Goal: Obtain resource: Download file/media

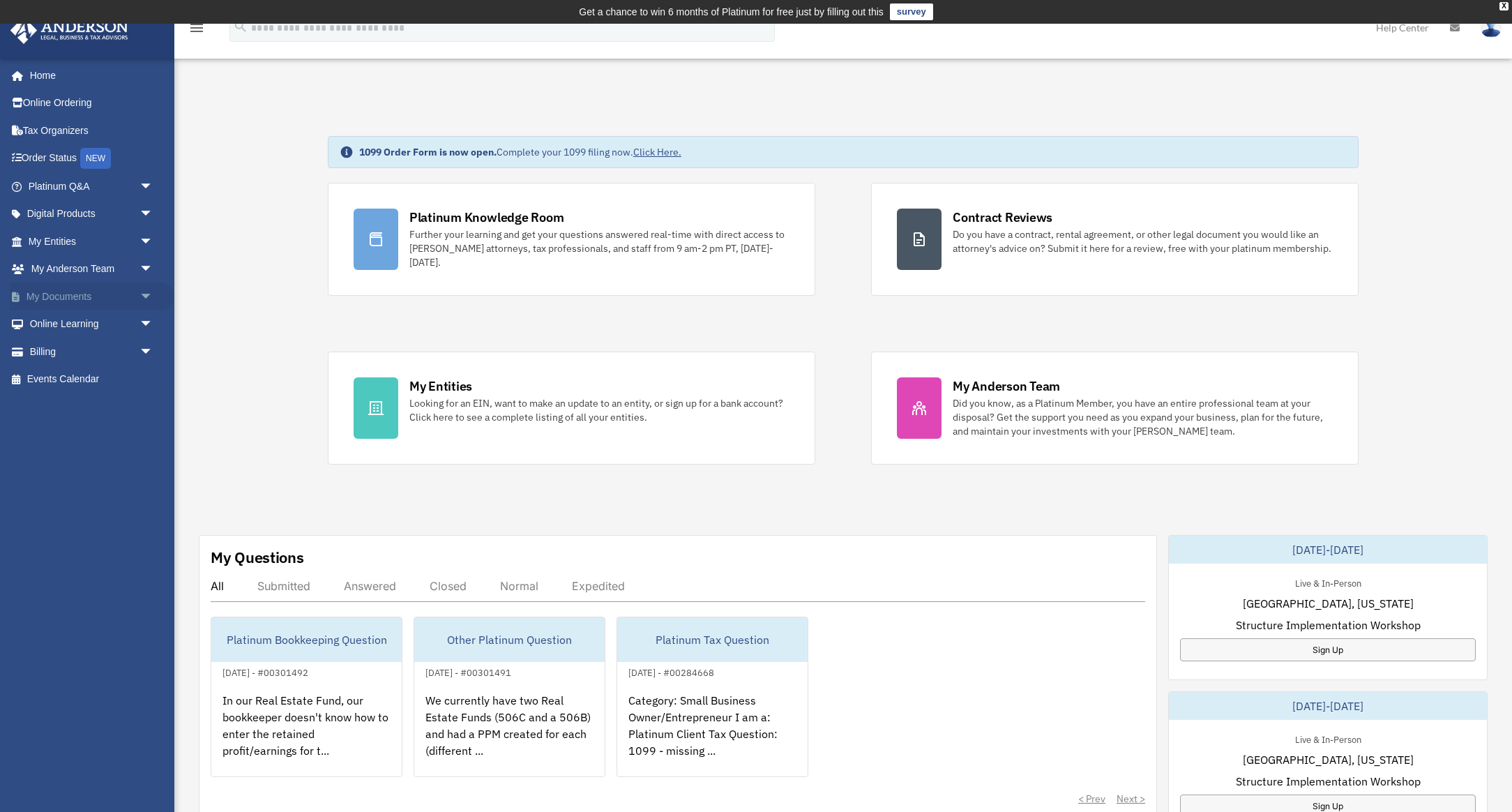
click at [71, 292] on link "My Documents arrow_drop_down" at bounding box center [92, 296] width 164 height 28
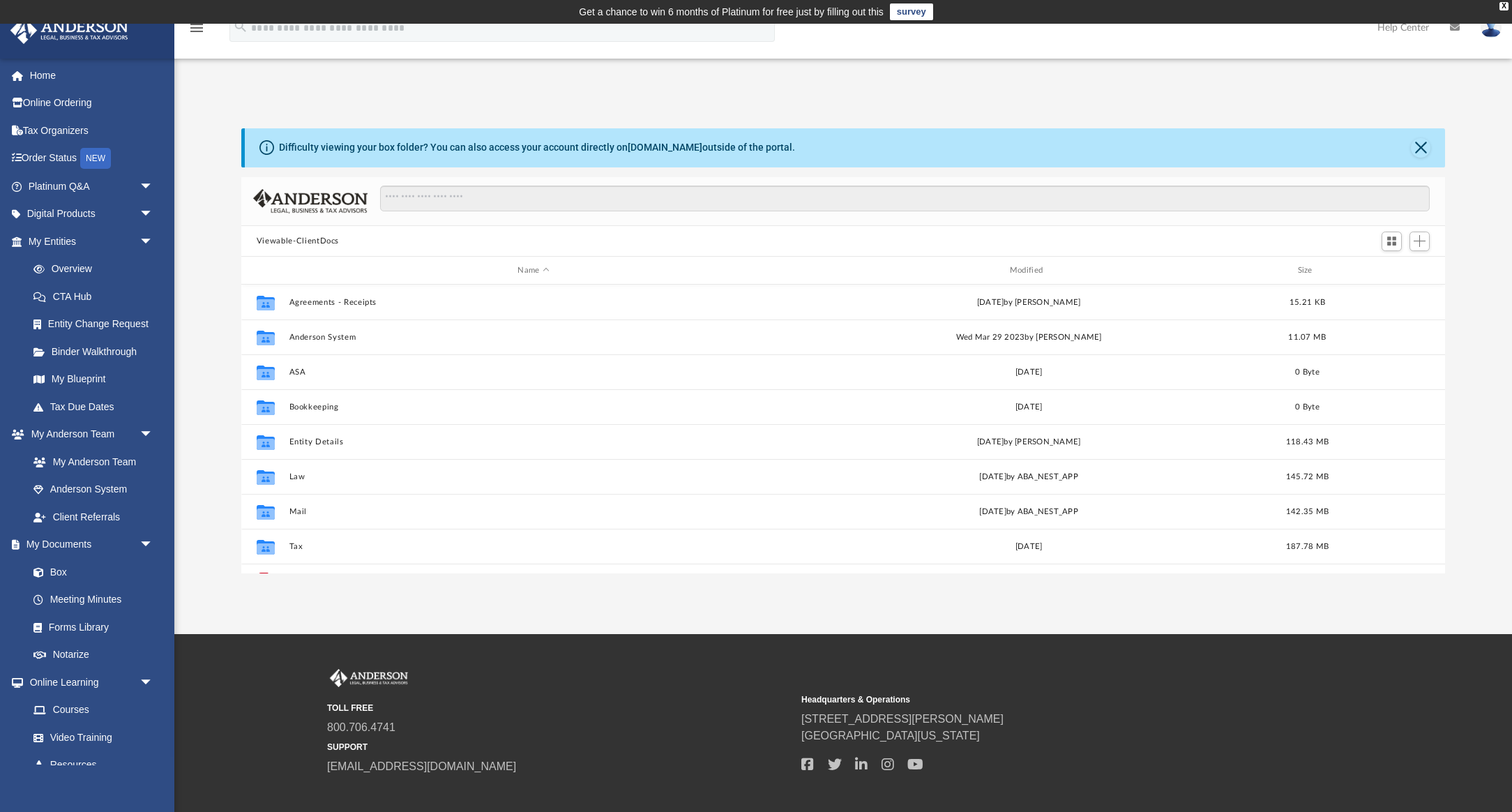
scroll to position [317, 1204]
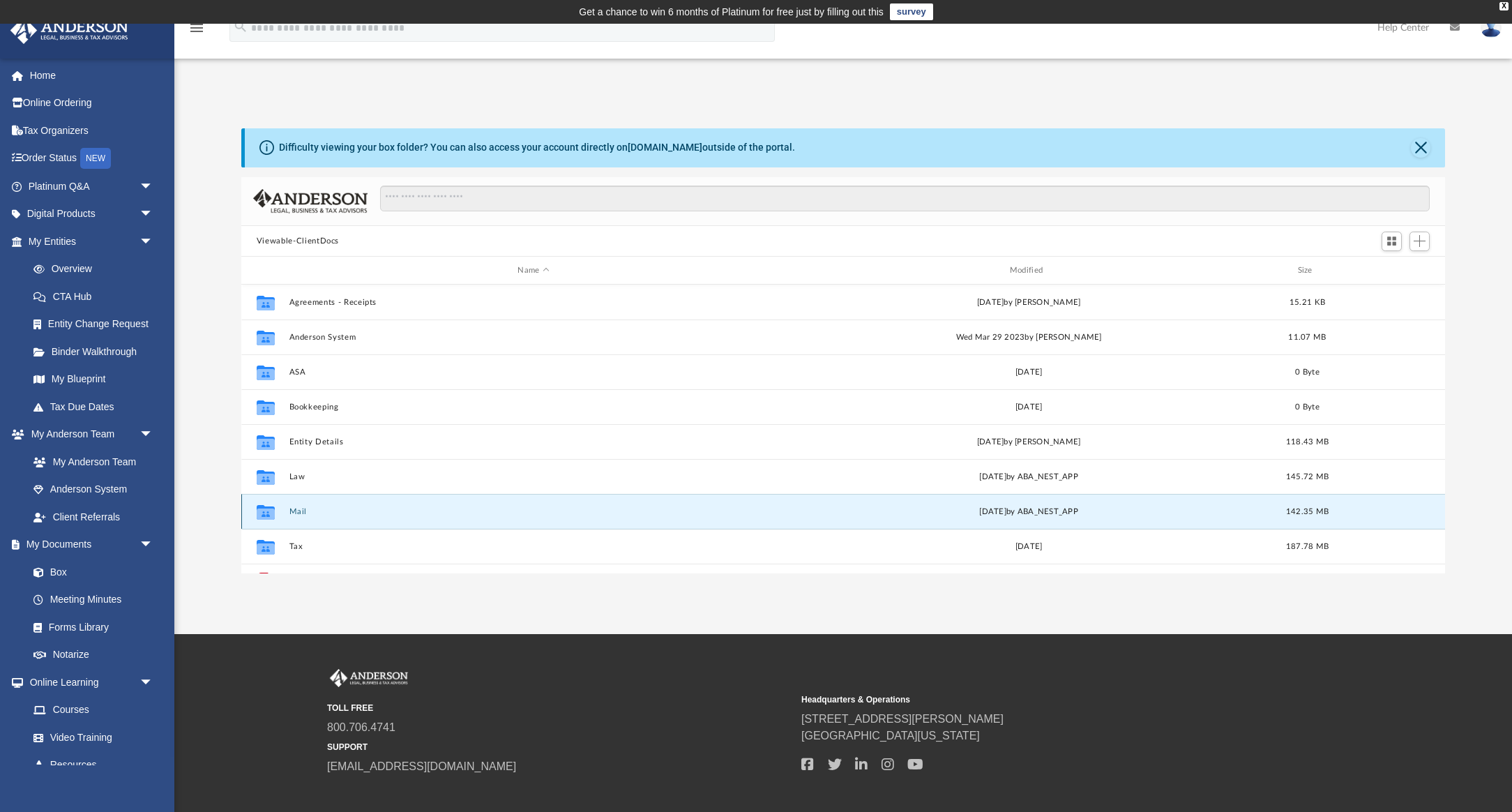
click at [301, 512] on button "Mail" at bounding box center [533, 512] width 489 height 9
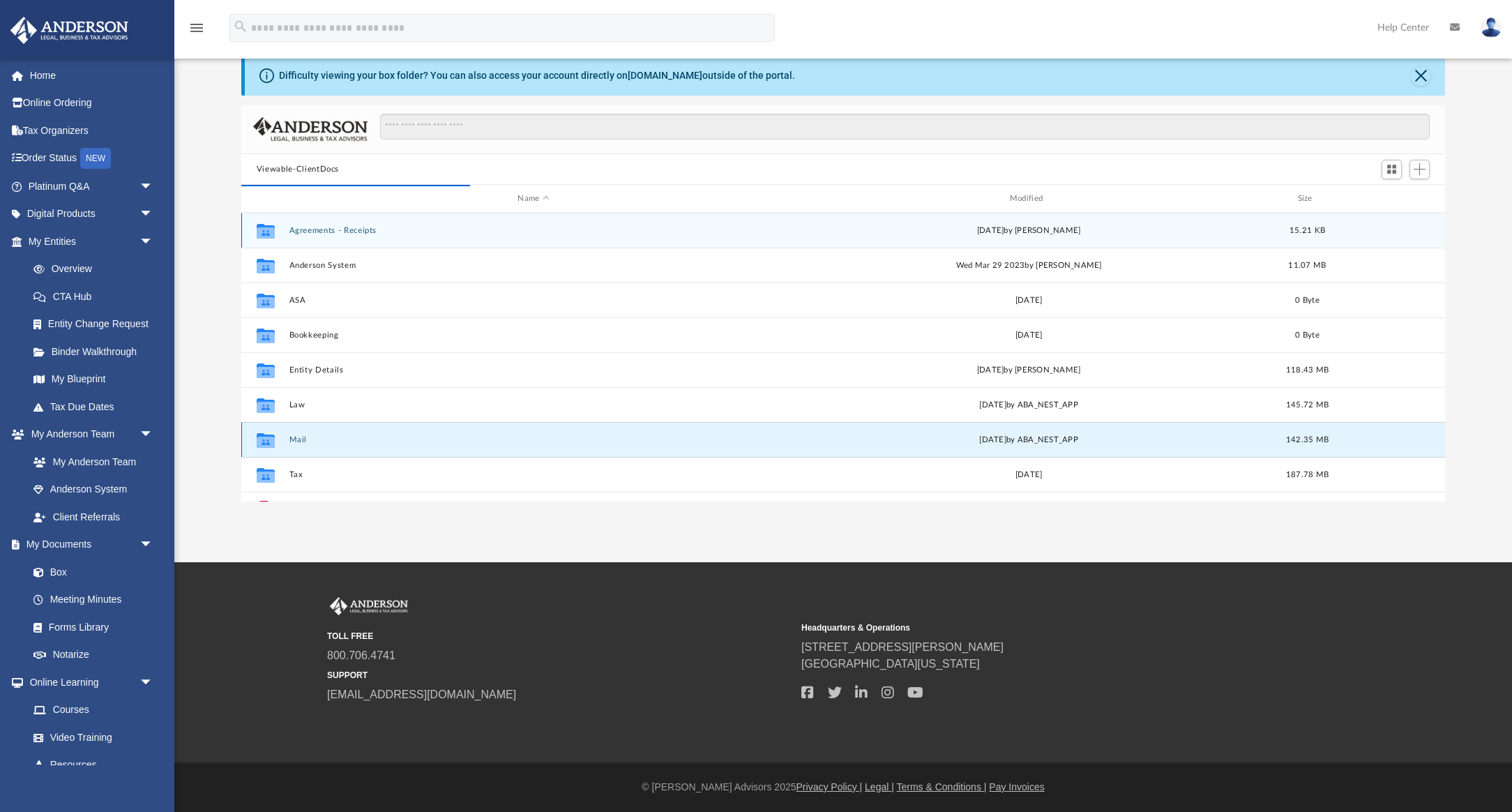
scroll to position [1, 1]
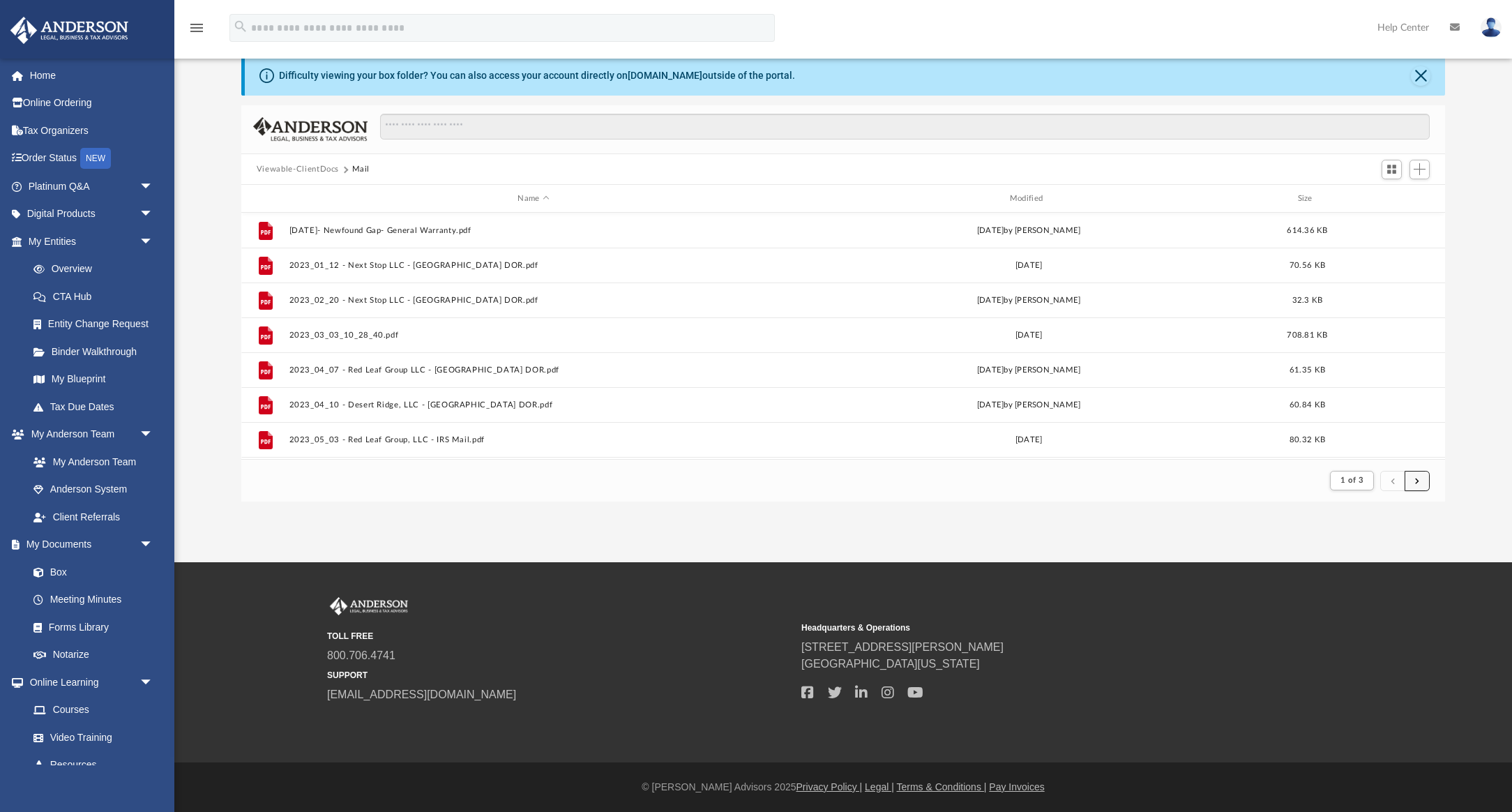
click at [1416, 483] on span "submit" at bounding box center [1417, 480] width 4 height 8
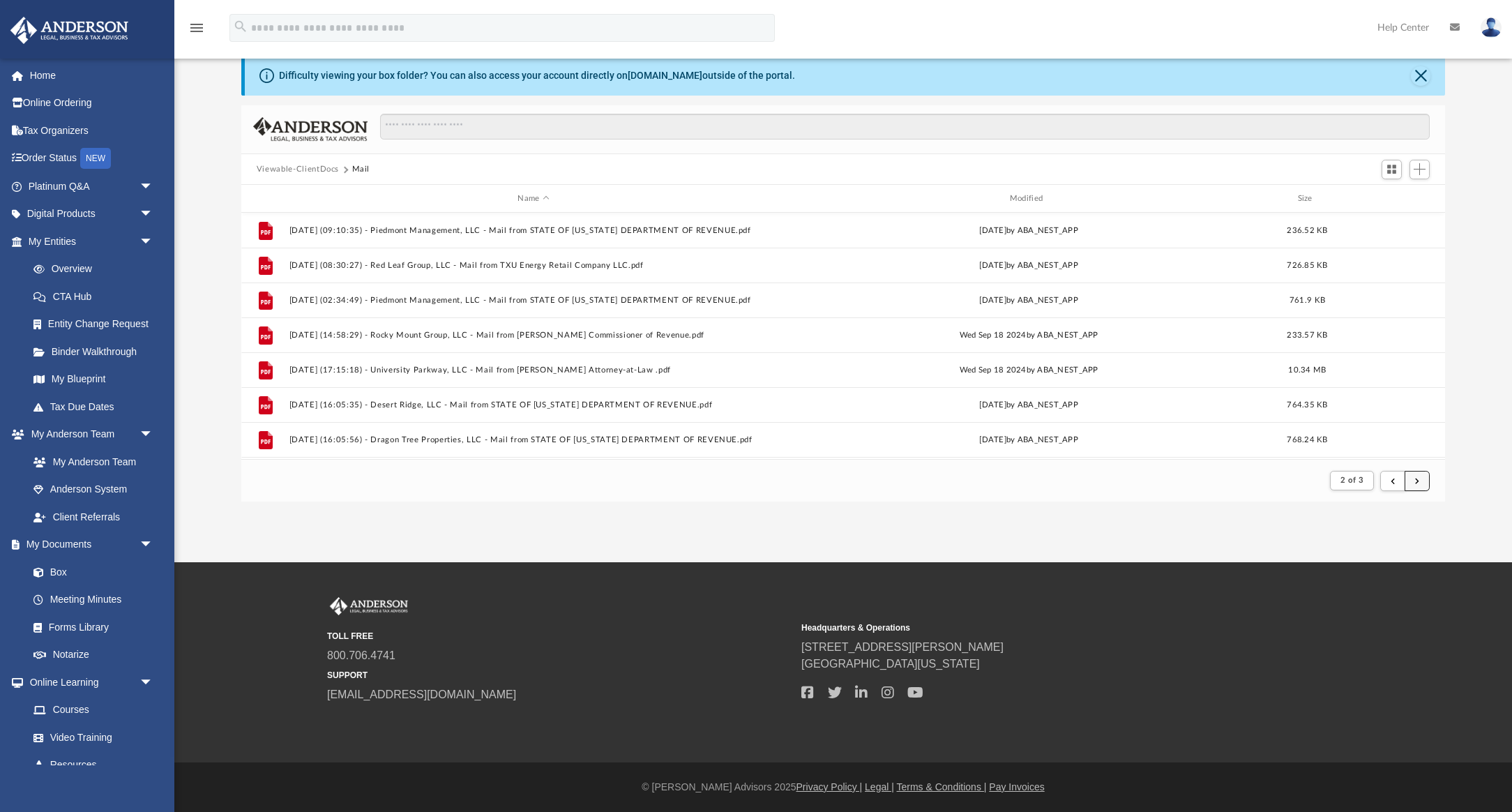
click at [1416, 481] on span "submit" at bounding box center [1417, 480] width 4 height 8
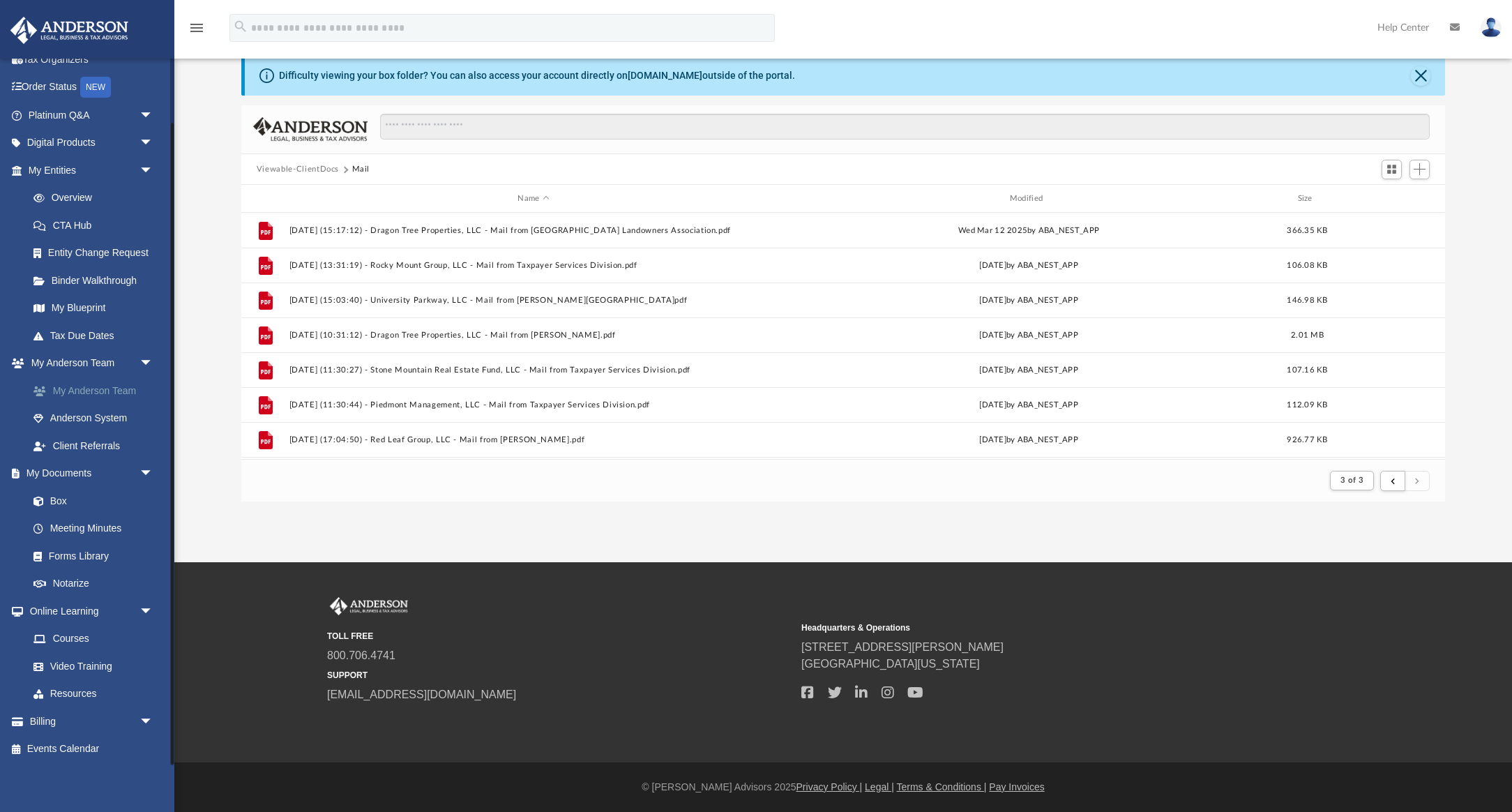
scroll to position [72, 0]
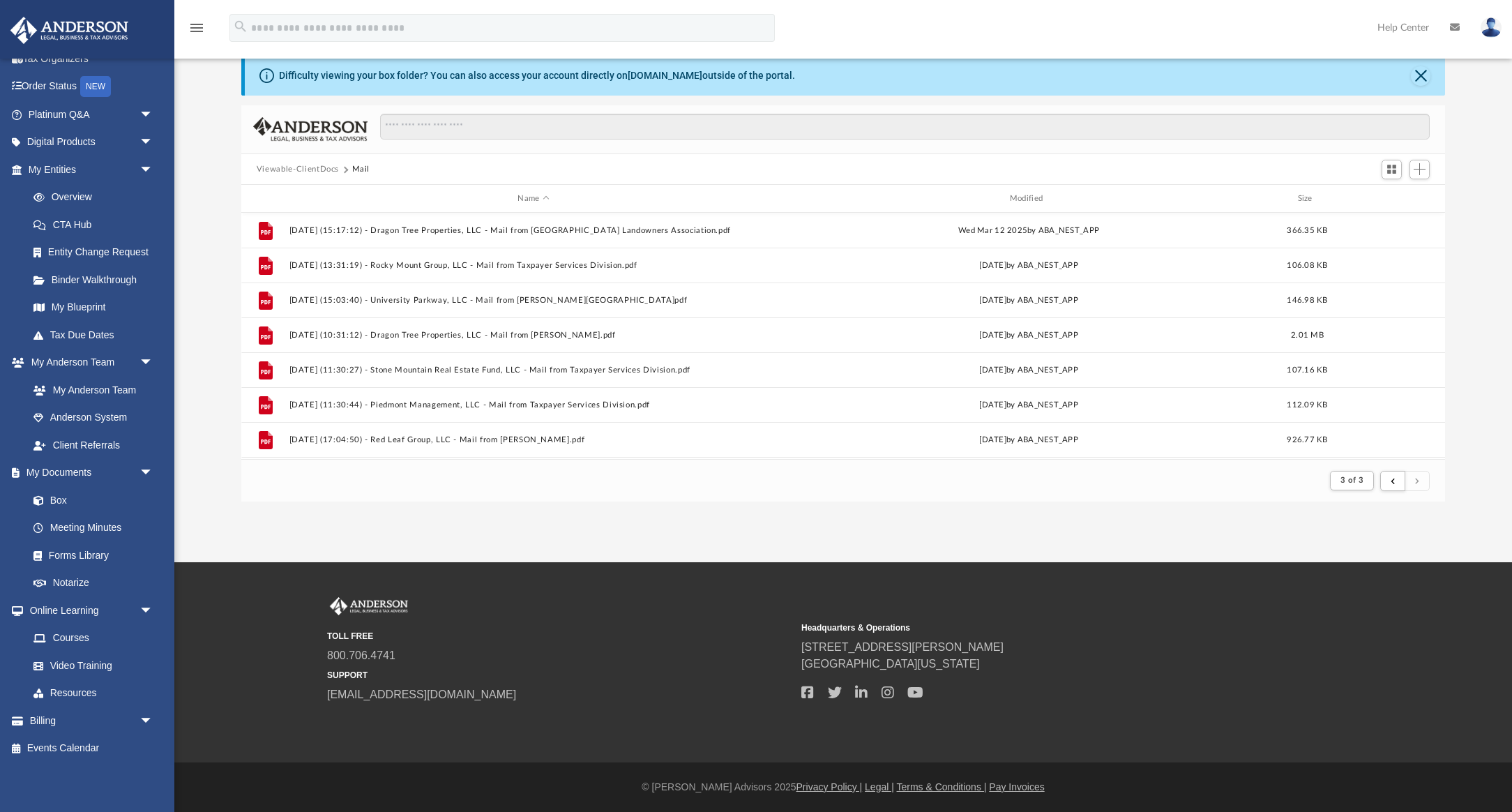
click at [1418, 481] on span "submit" at bounding box center [1417, 480] width 4 height 8
click at [330, 170] on button "Viewable-ClientDocs" at bounding box center [298, 169] width 82 height 13
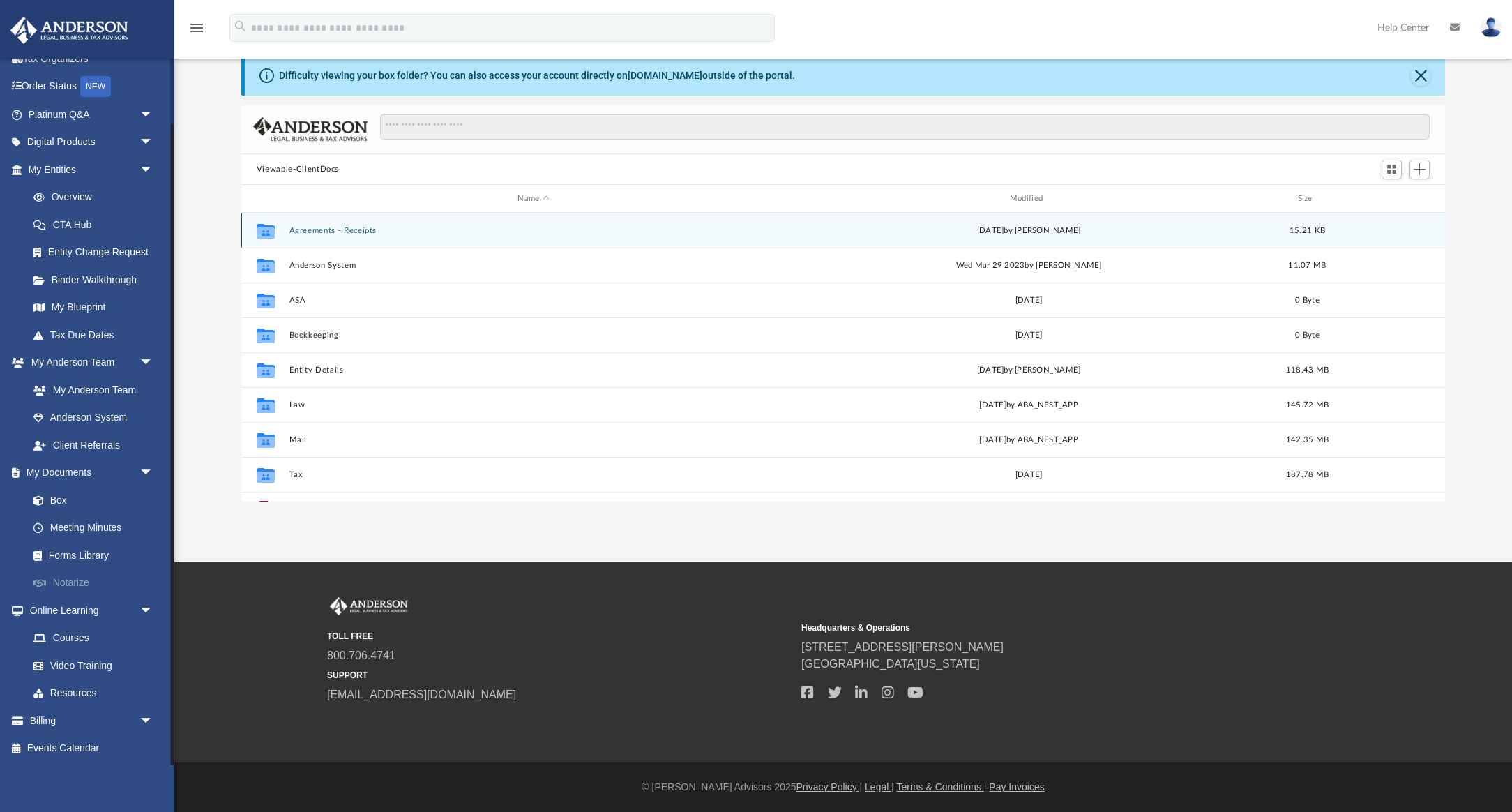
scroll to position [66, 0]
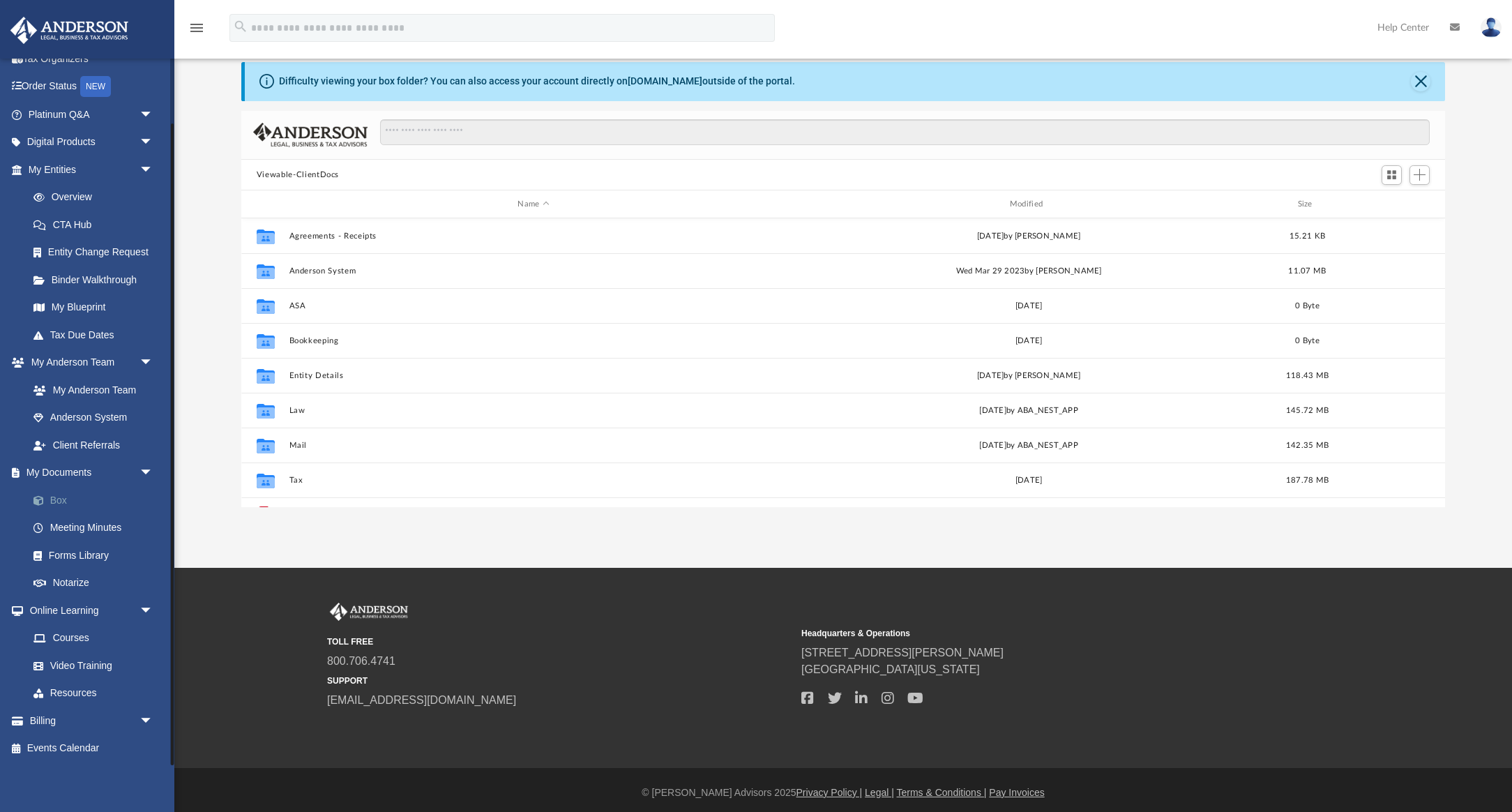
click at [60, 501] on link "Box" at bounding box center [96, 500] width 155 height 28
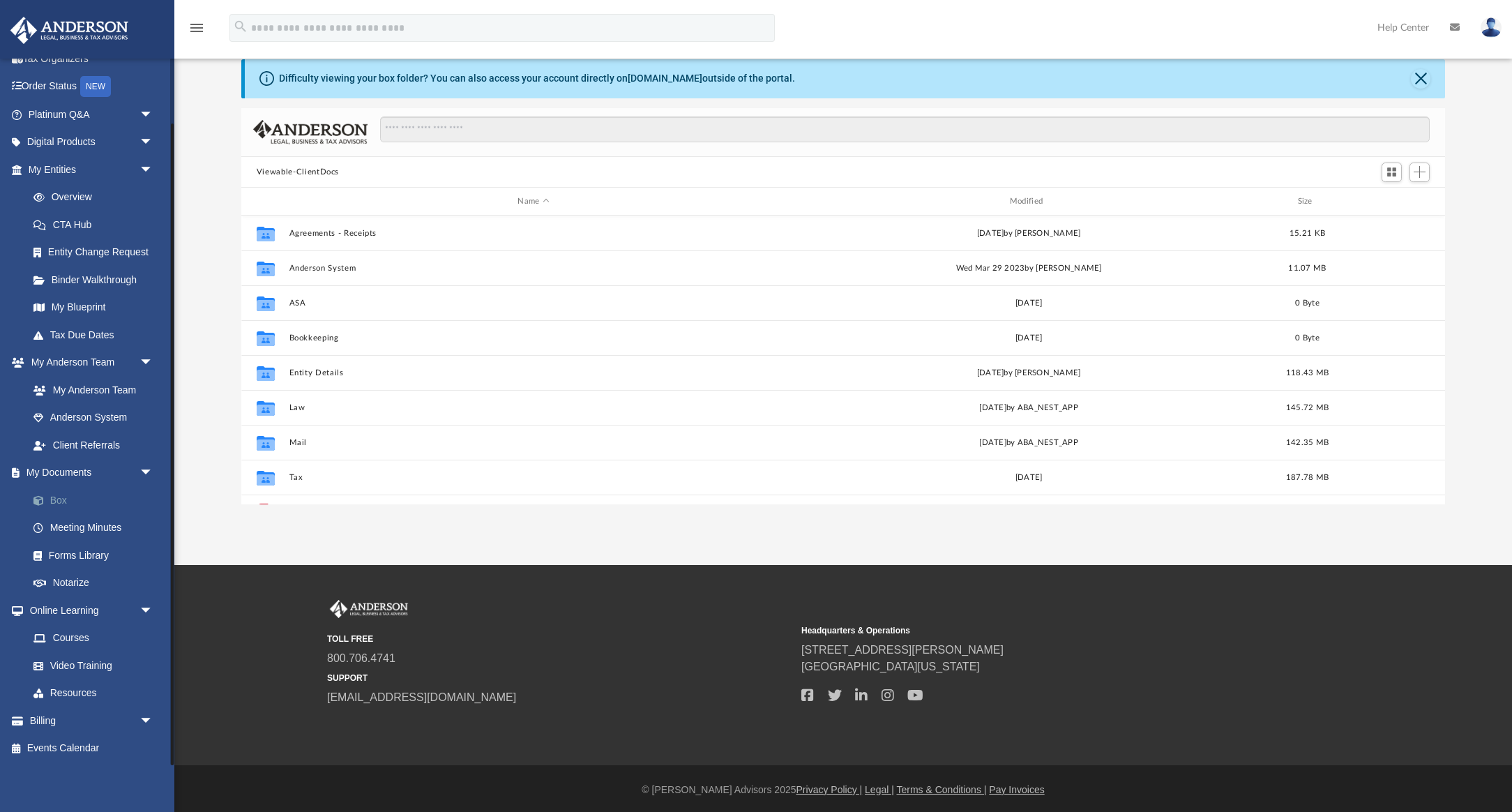
click at [60, 501] on link "Box" at bounding box center [96, 500] width 155 height 28
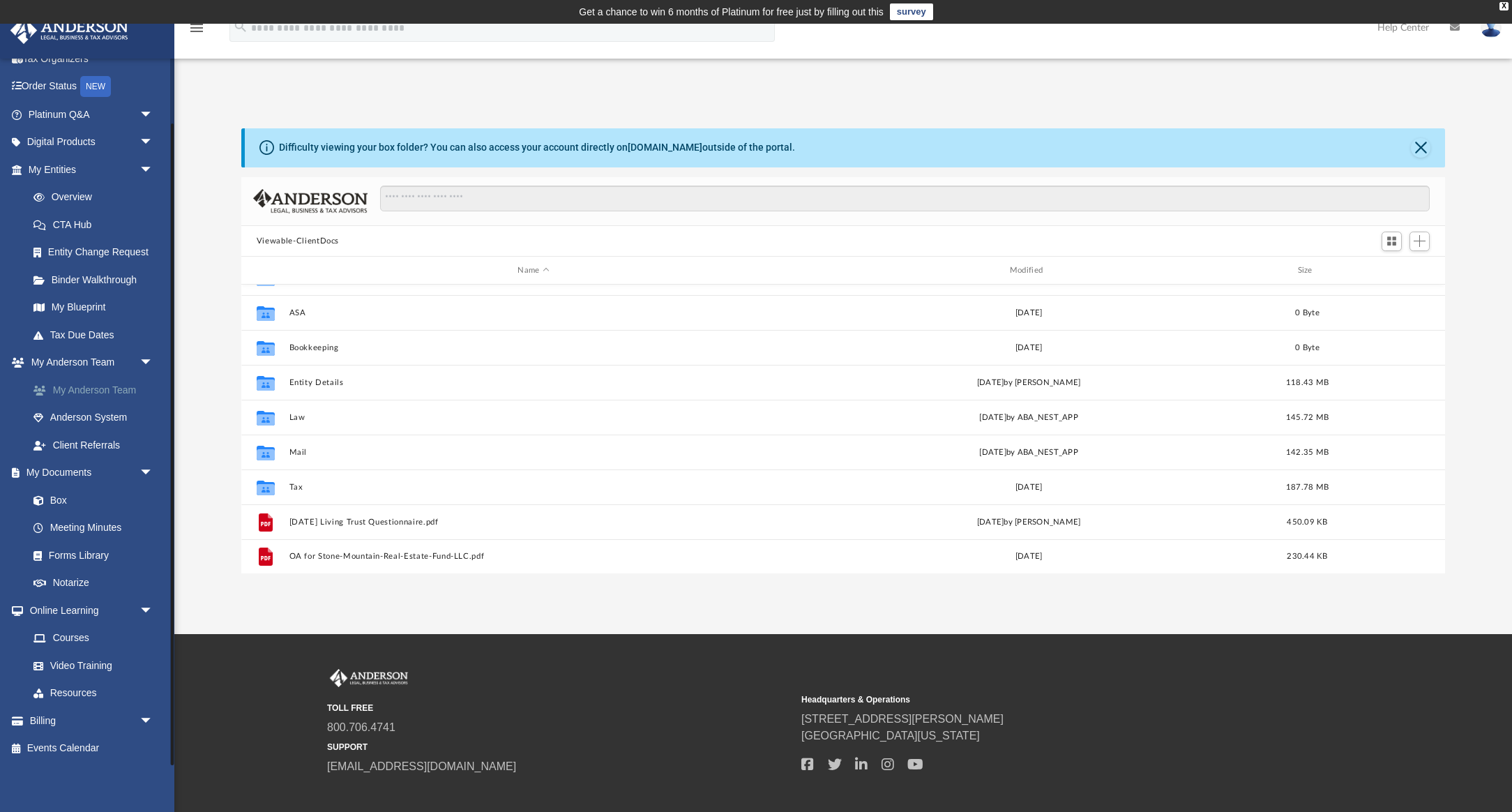
scroll to position [2, 0]
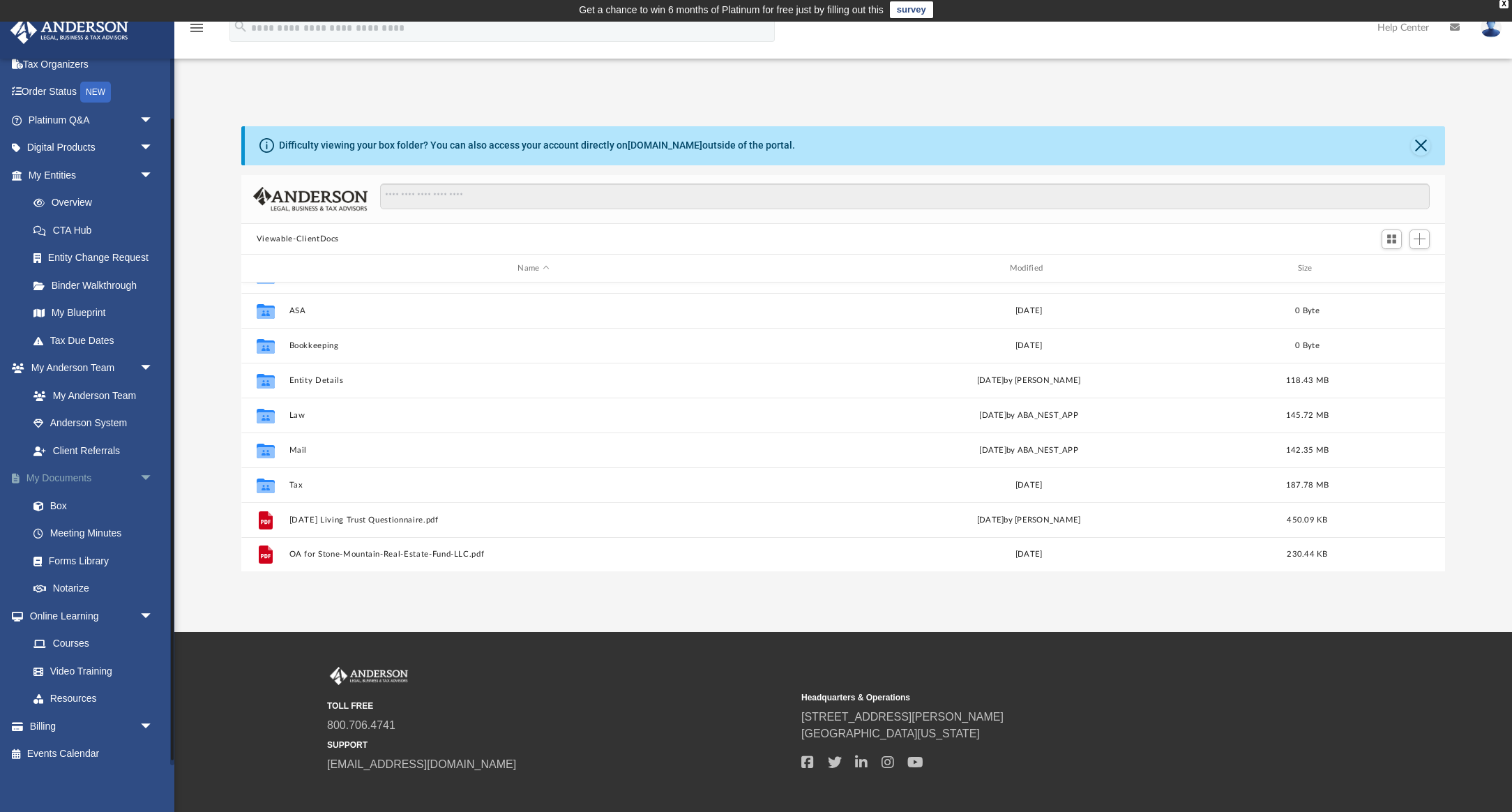
click at [70, 472] on link "My Documents arrow_drop_down" at bounding box center [92, 478] width 164 height 28
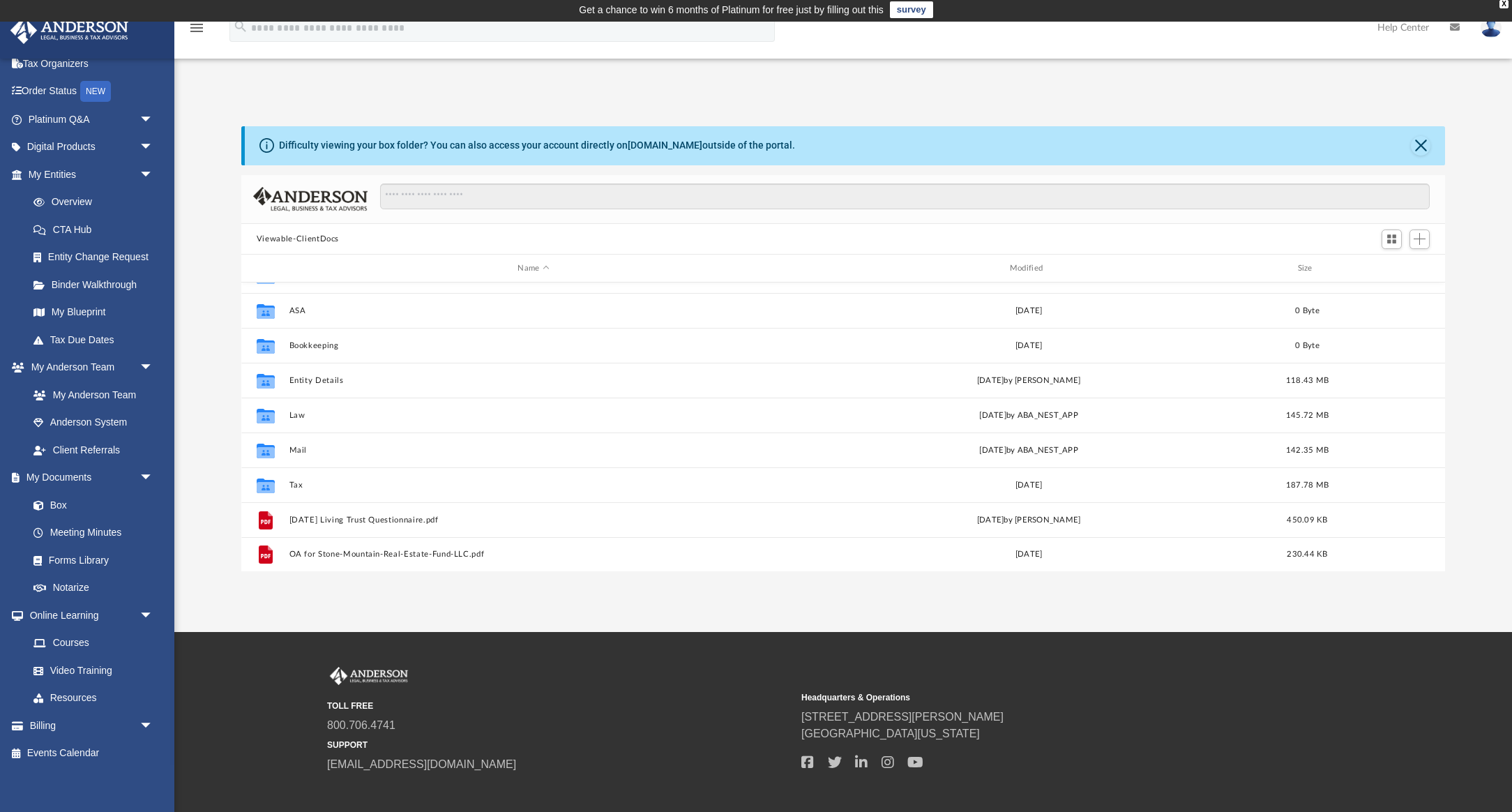
scroll to position [71, 0]
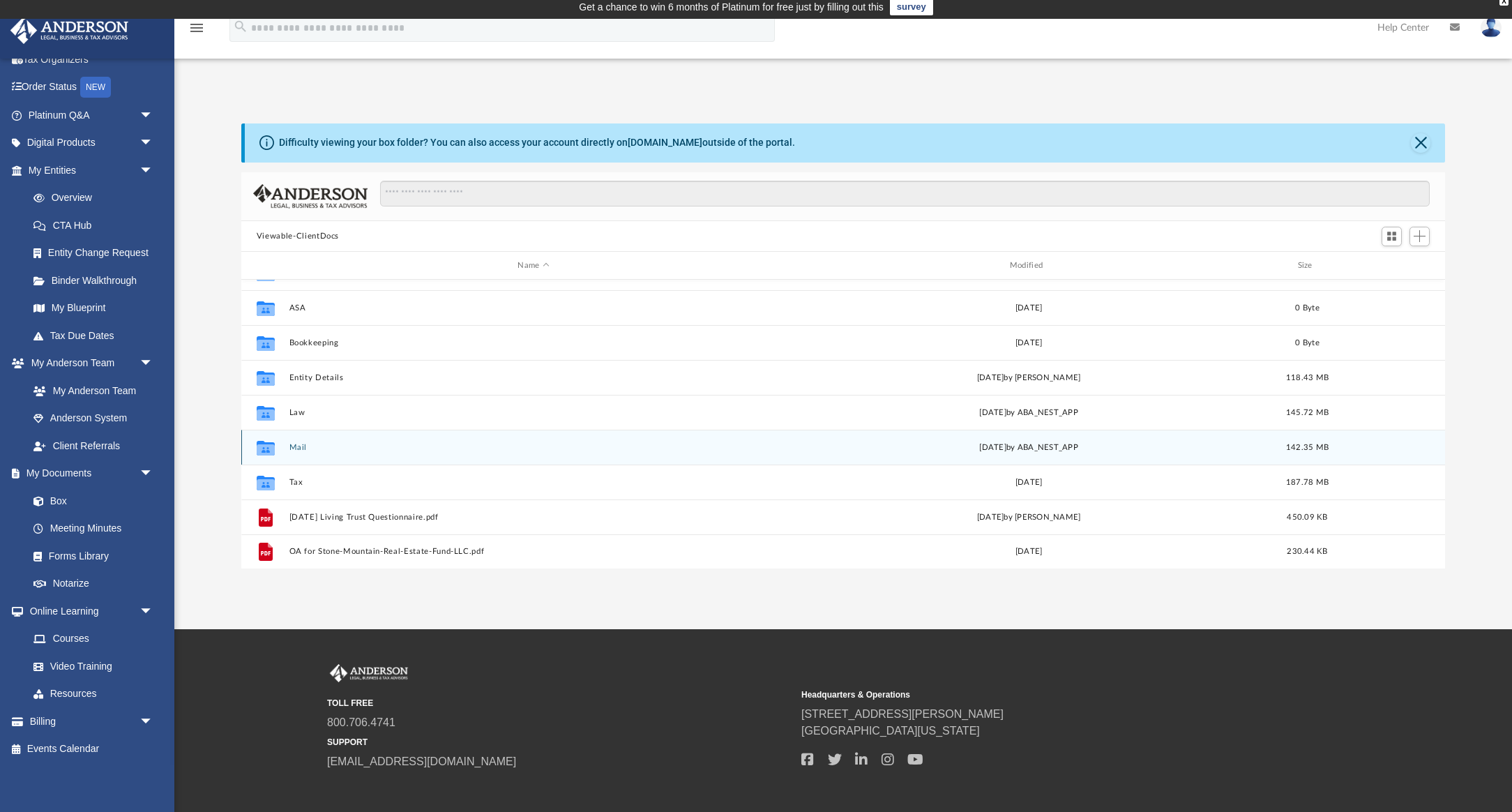
click at [286, 450] on div "Collaborated Folder Mail yesterday by ABA_NEST_APP 142.35 MB" at bounding box center [844, 447] width 1204 height 35
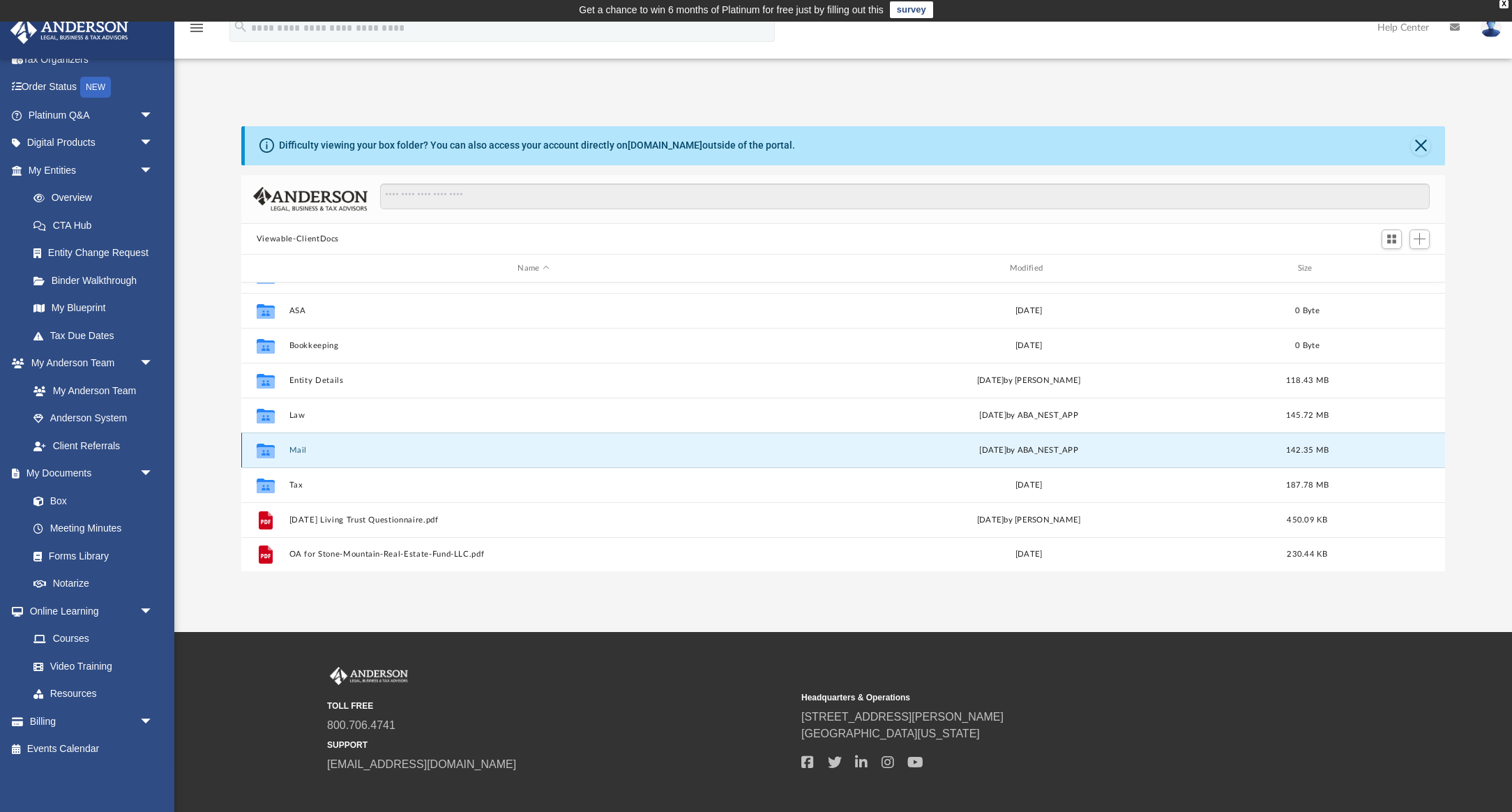
scroll to position [0, 0]
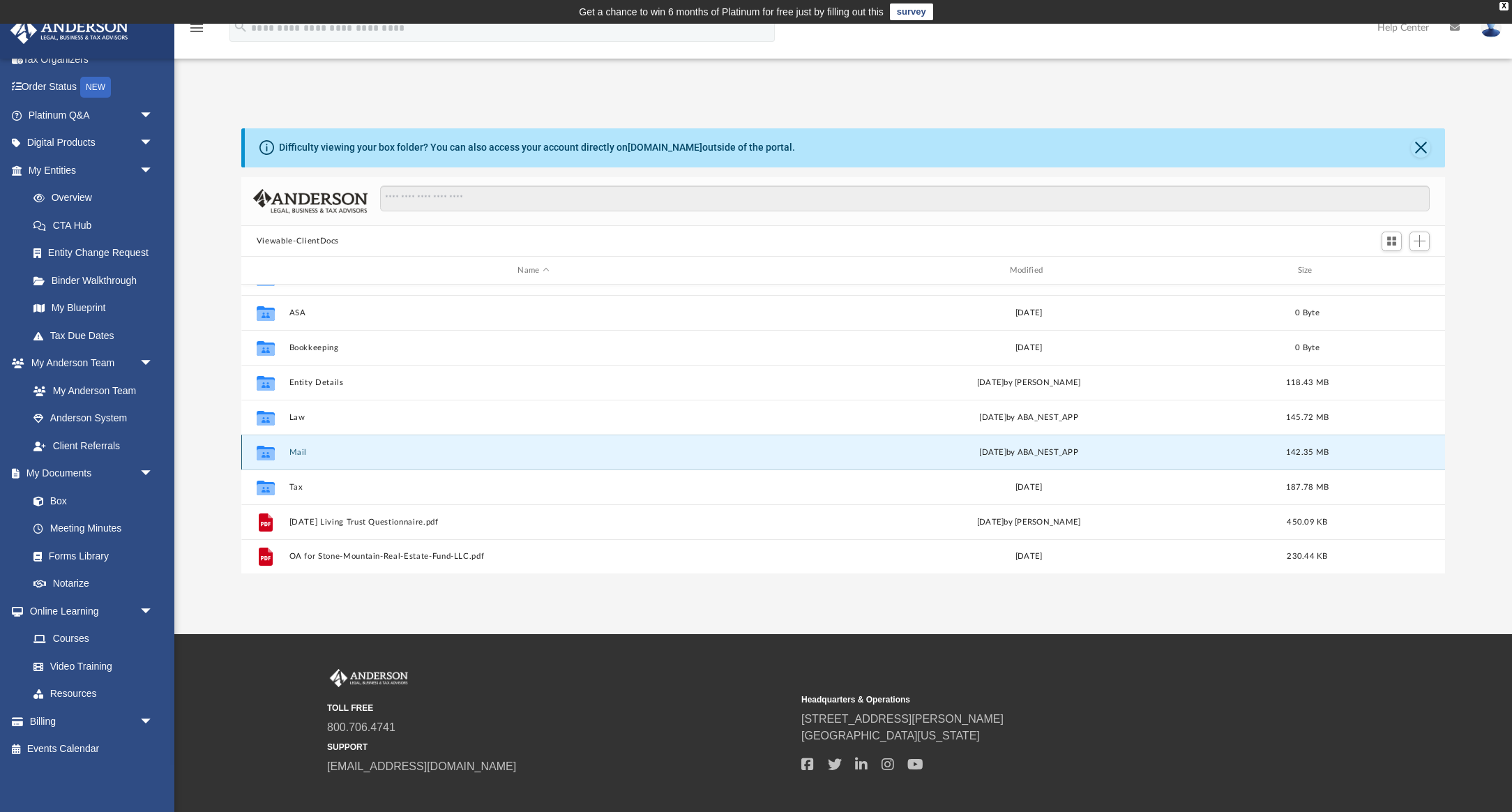
drag, startPoint x: 1042, startPoint y: 454, endPoint x: 994, endPoint y: 449, distance: 48.3
click at [1041, 453] on div "yesterday by ABA_NEST_APP" at bounding box center [1028, 452] width 489 height 13
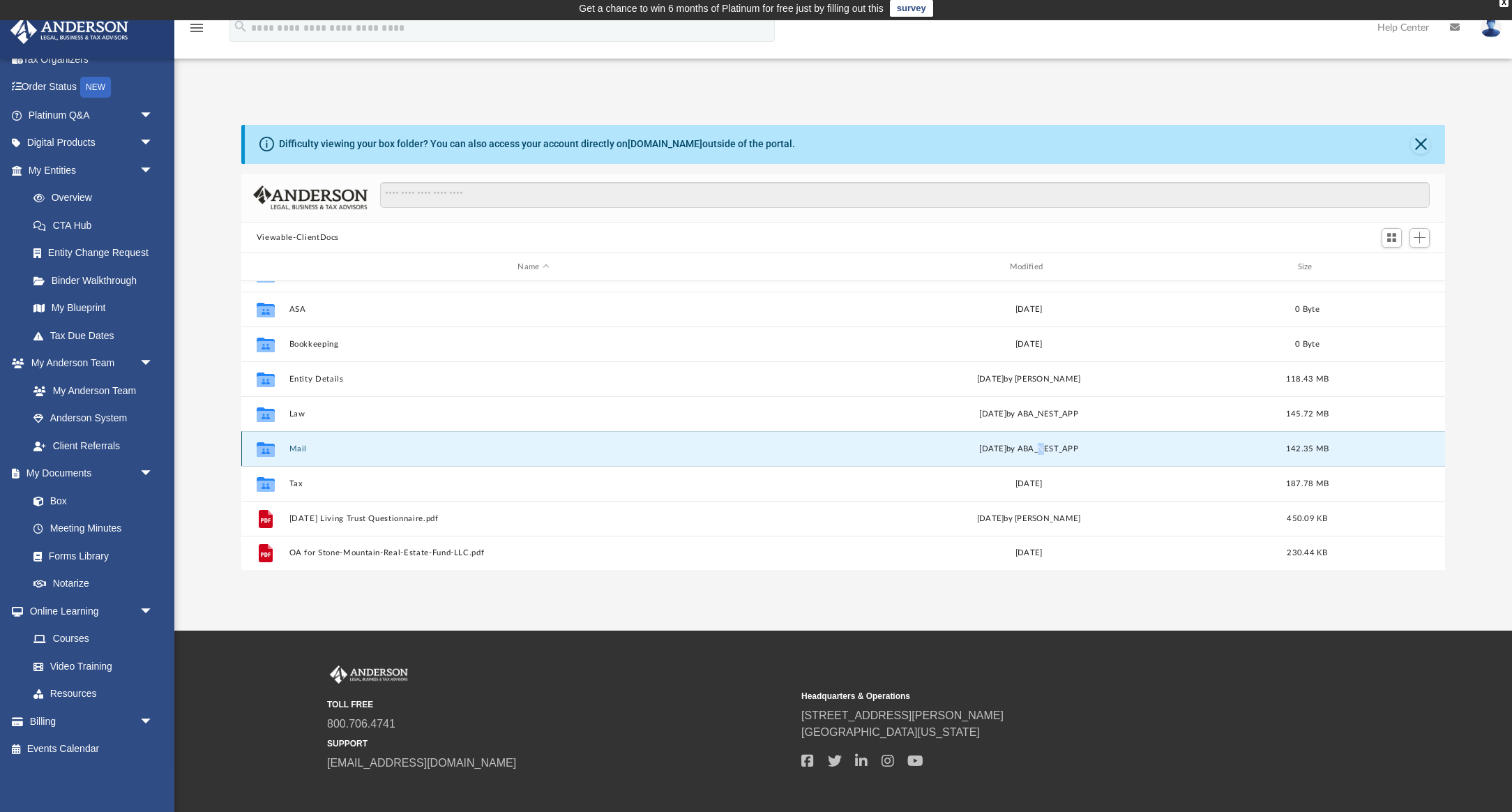
click at [294, 451] on button "Mail" at bounding box center [533, 449] width 489 height 9
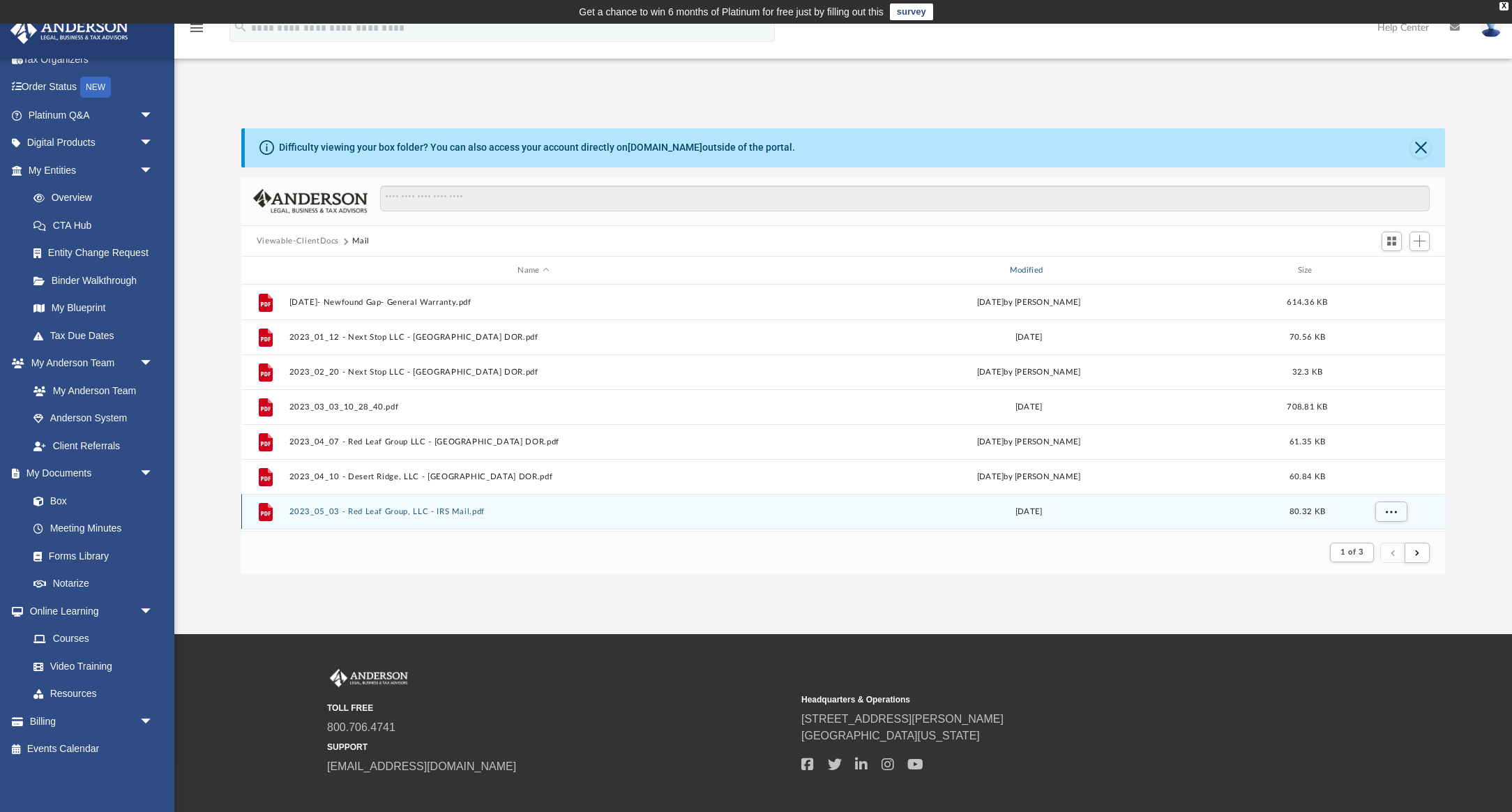
click at [1042, 268] on div "Modified" at bounding box center [1029, 270] width 490 height 13
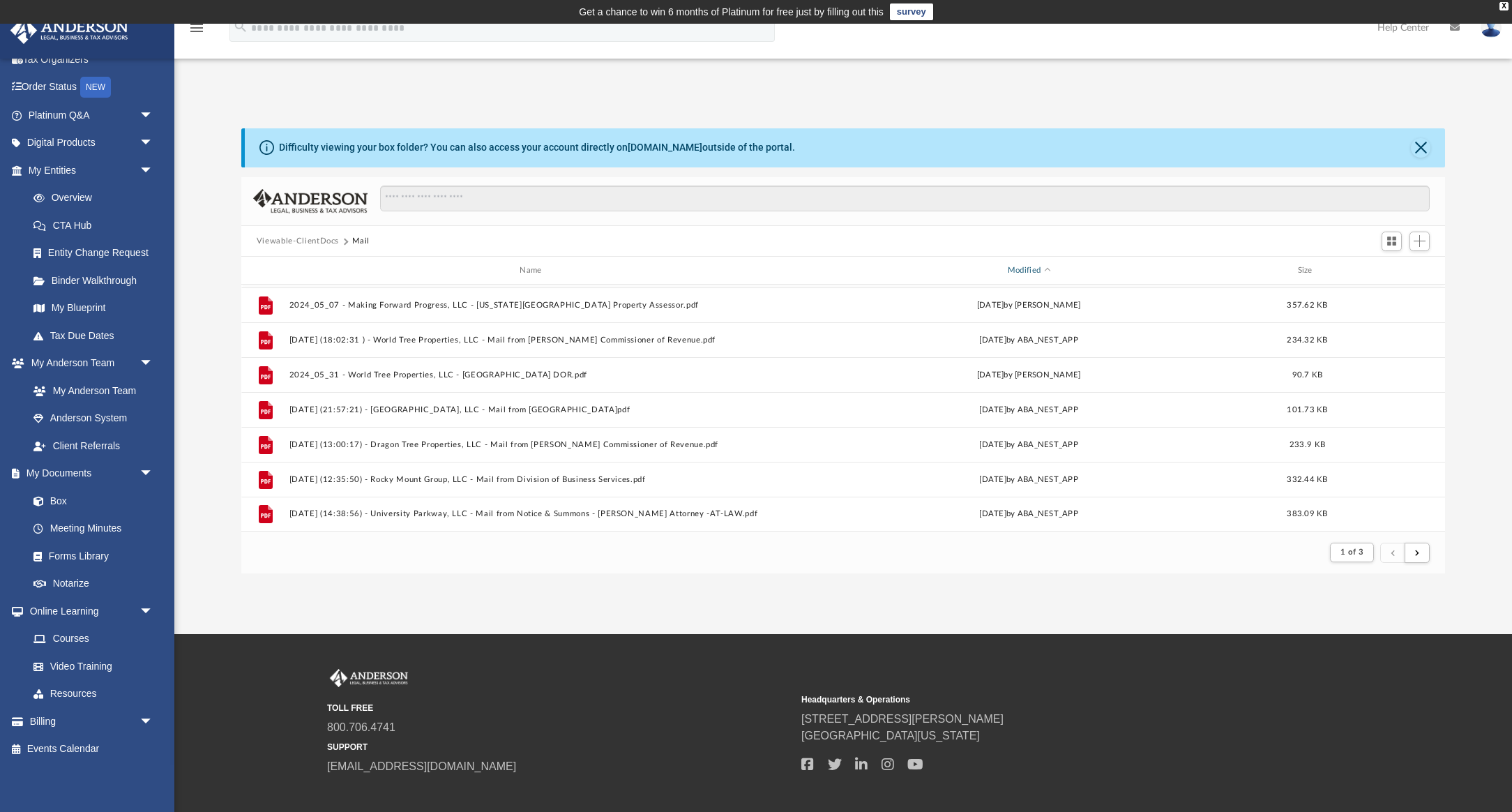
scroll to position [72, 0]
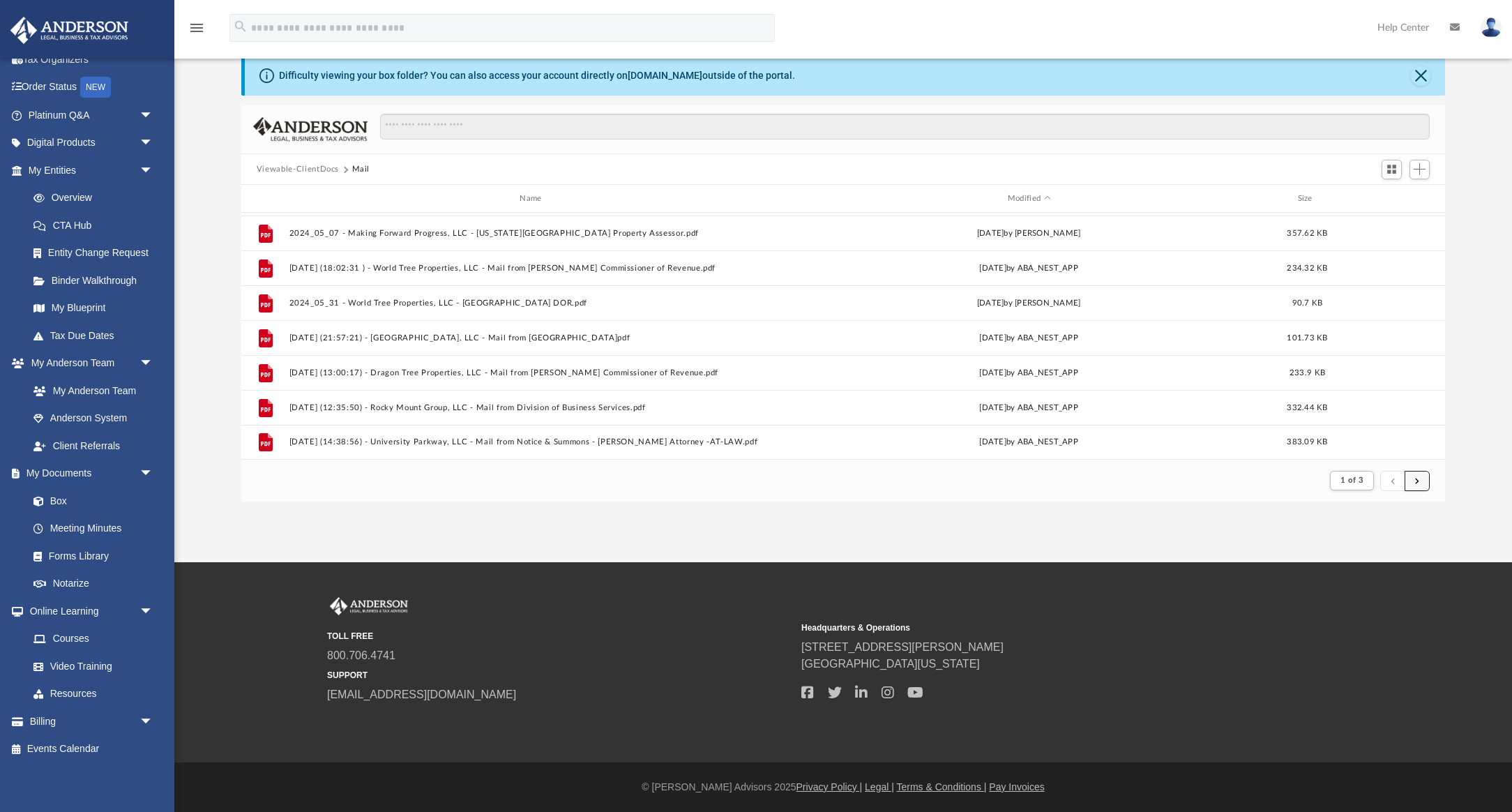
click at [1414, 481] on button "submit" at bounding box center [1417, 481] width 25 height 20
click at [1417, 482] on span "submit" at bounding box center [1417, 480] width 4 height 8
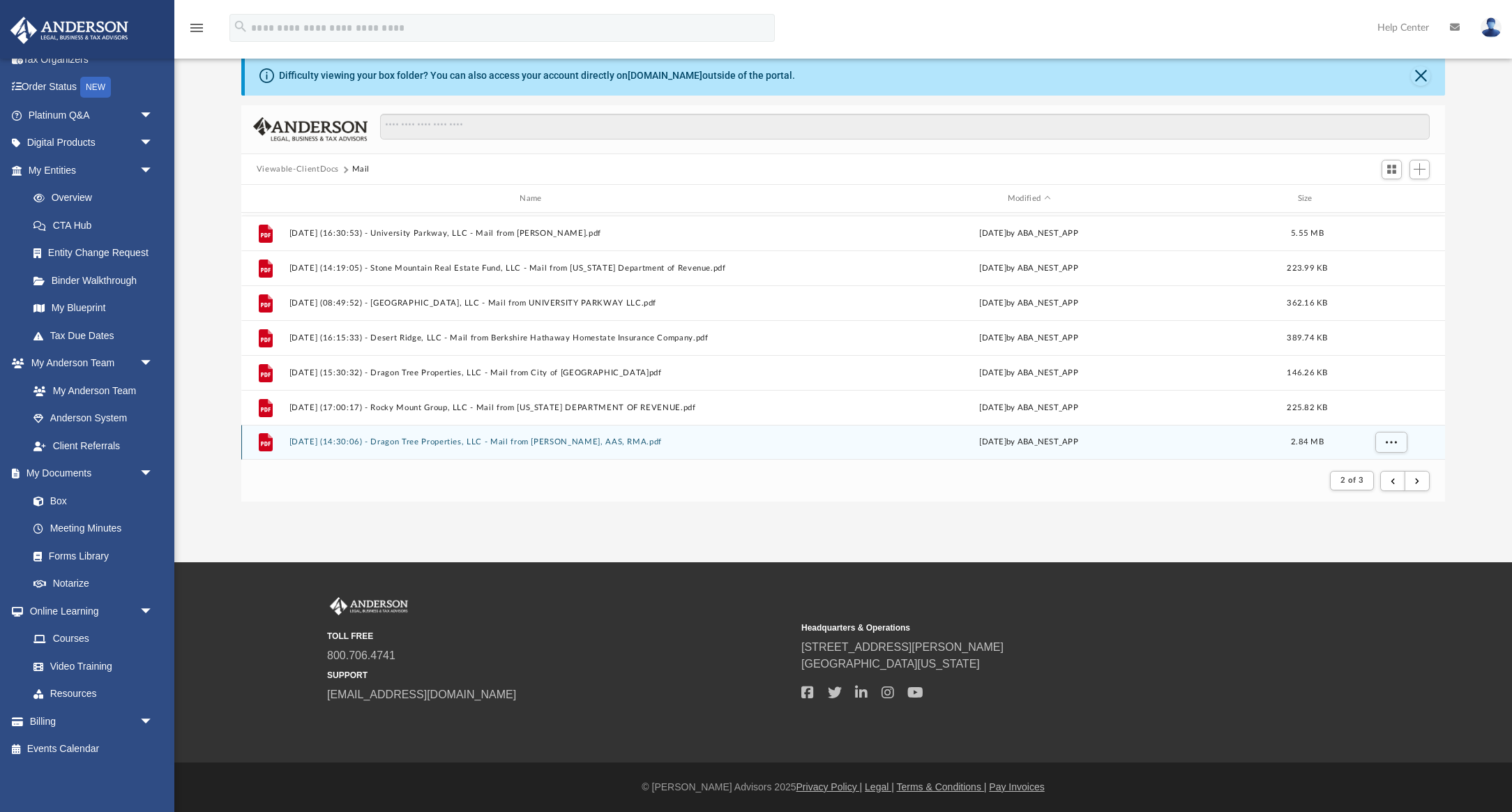
click at [605, 429] on div "File 2025.03.05 (14:30:06) - Dragon Tree Properties, LLC - Mail from Mark Clark…" at bounding box center [844, 443] width 1204 height 35
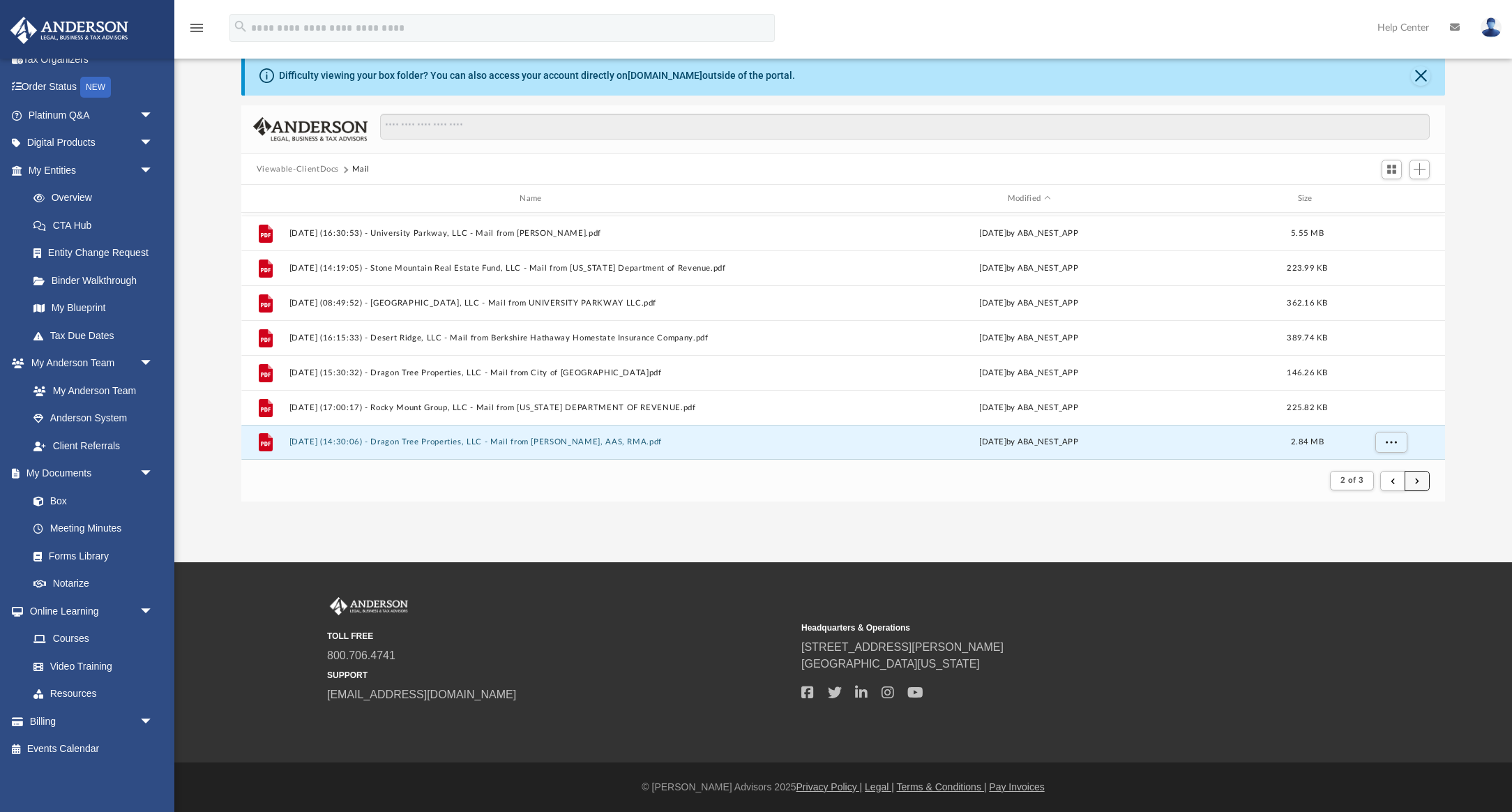
click at [1416, 481] on span "submit" at bounding box center [1417, 480] width 4 height 8
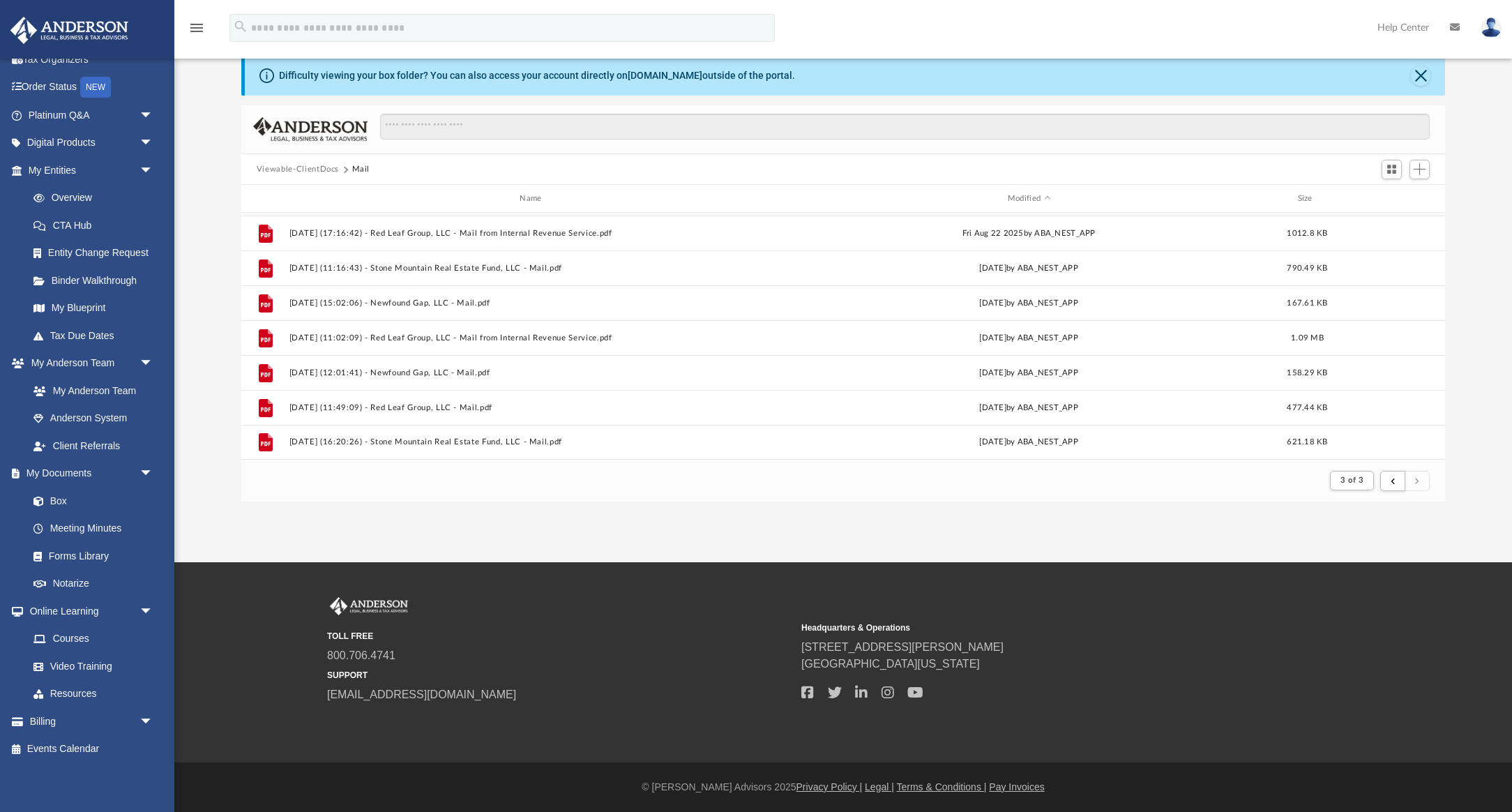
scroll to position [974, 0]
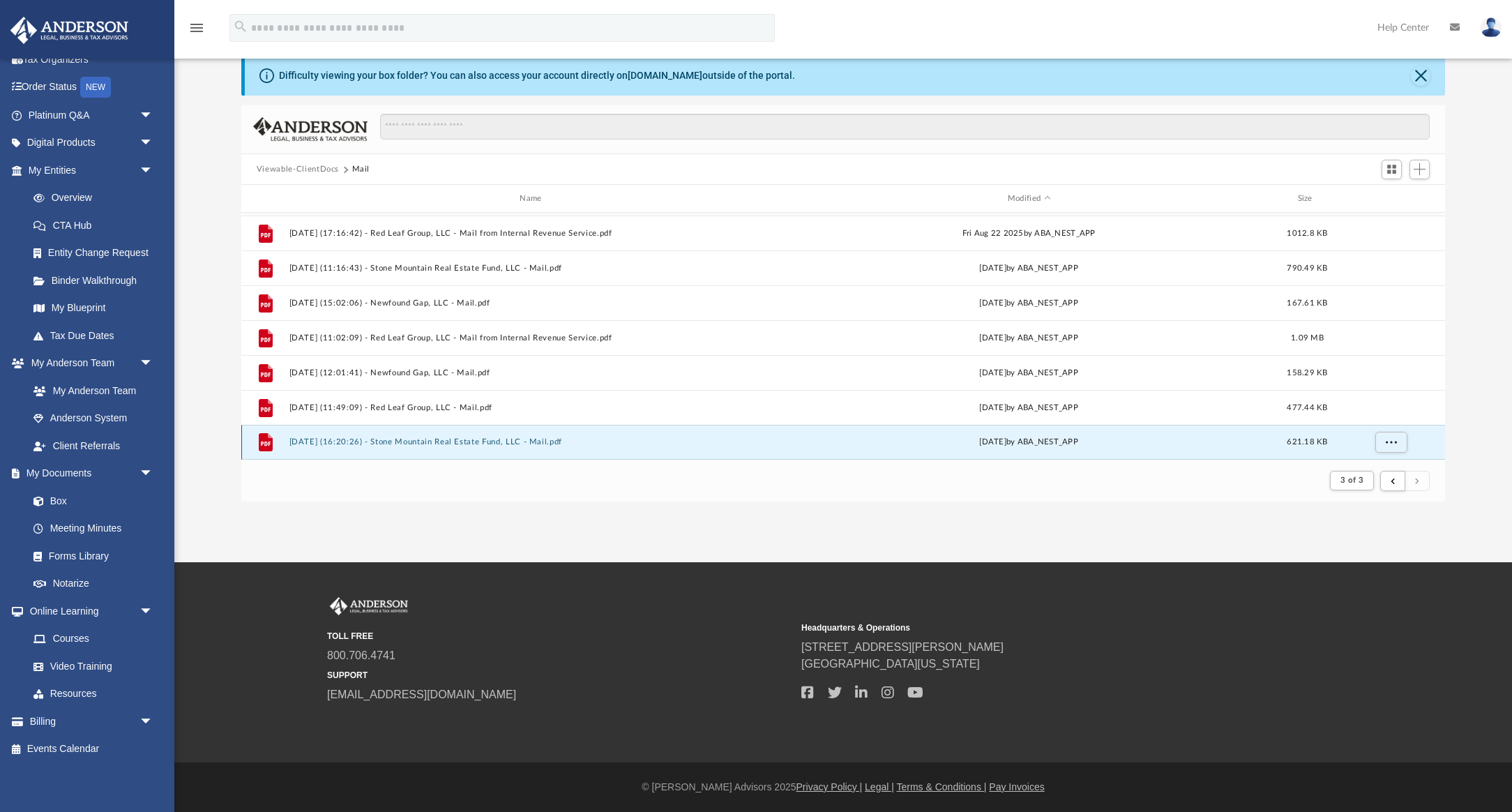
click at [448, 443] on button "2025.10.08 (16:20:26) - Stone Mountain Real Estate Fund, LLC - Mail.pdf" at bounding box center [533, 442] width 489 height 9
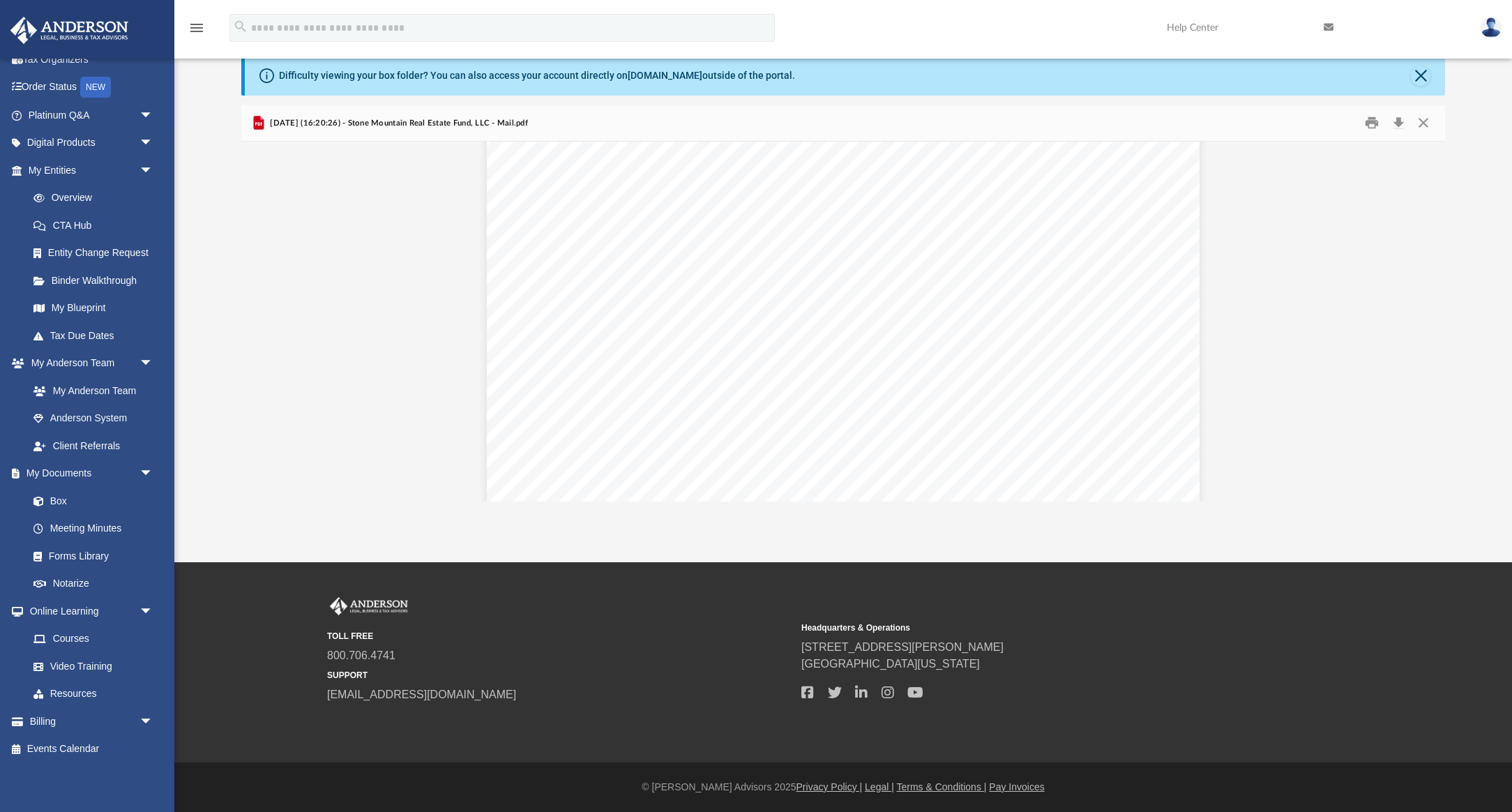
scroll to position [4327, 0]
click at [1399, 122] on button "Download" at bounding box center [1399, 123] width 25 height 22
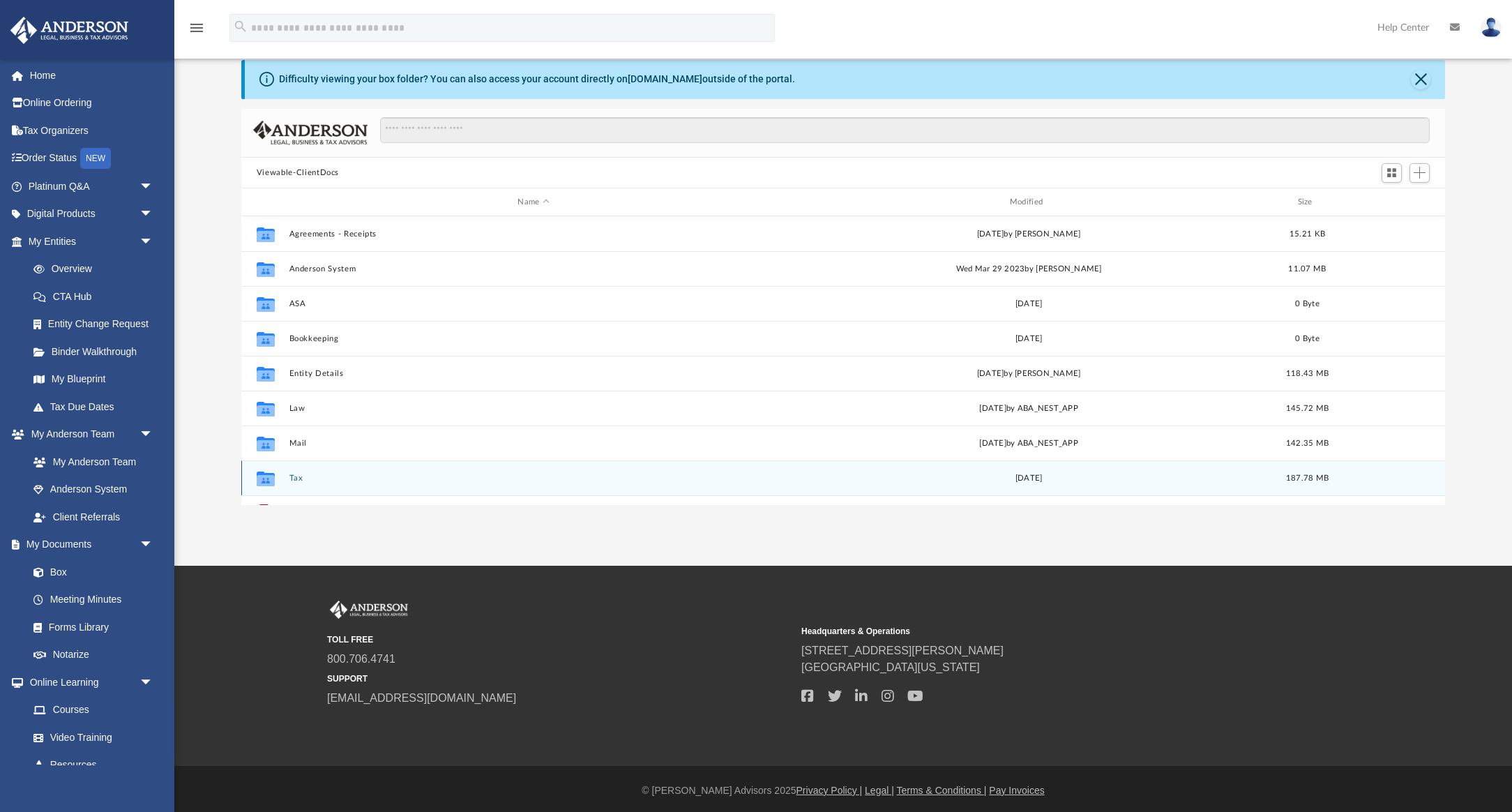
scroll to position [71, 0]
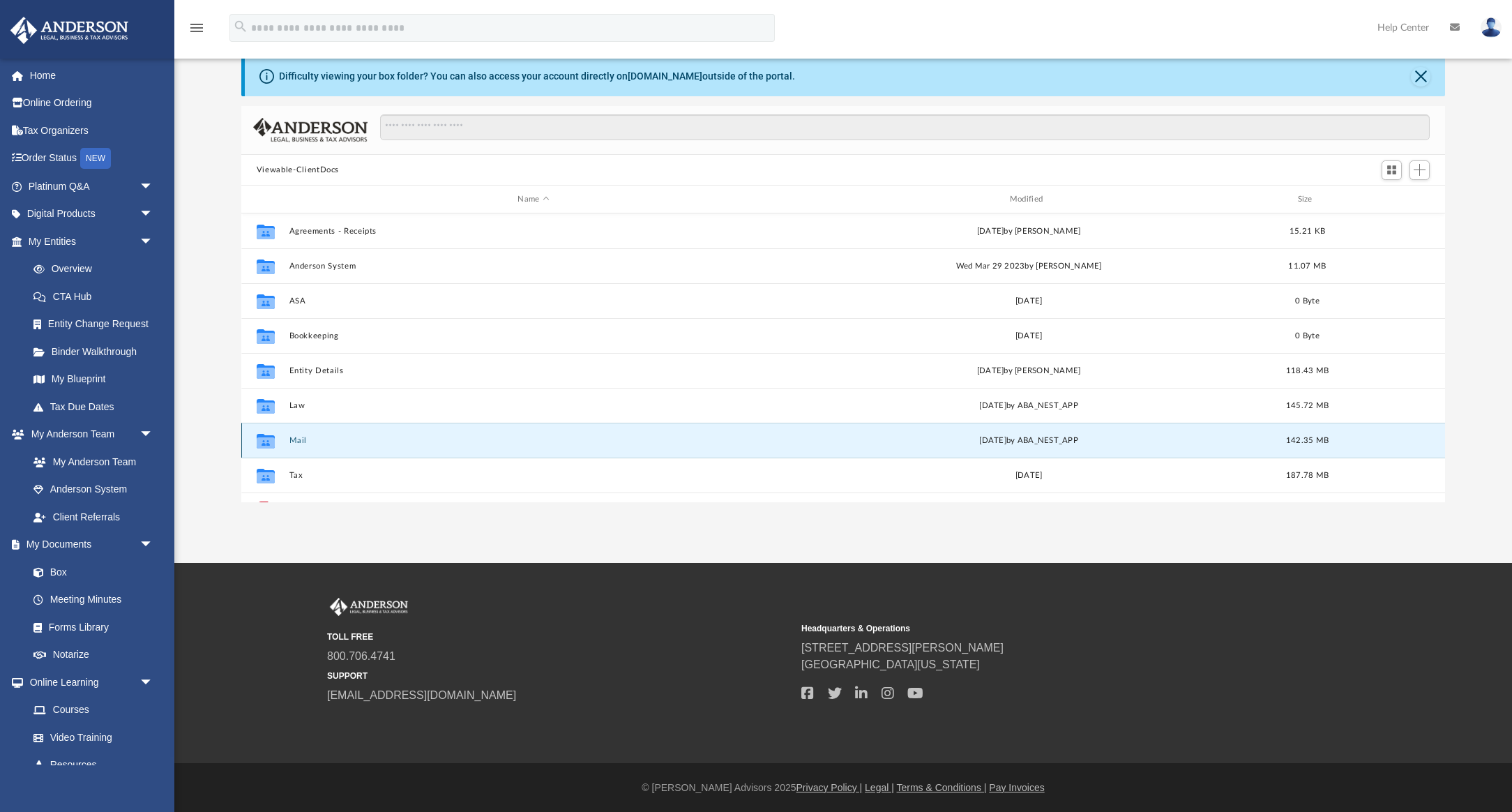
click at [300, 440] on button "Mail" at bounding box center [533, 440] width 489 height 9
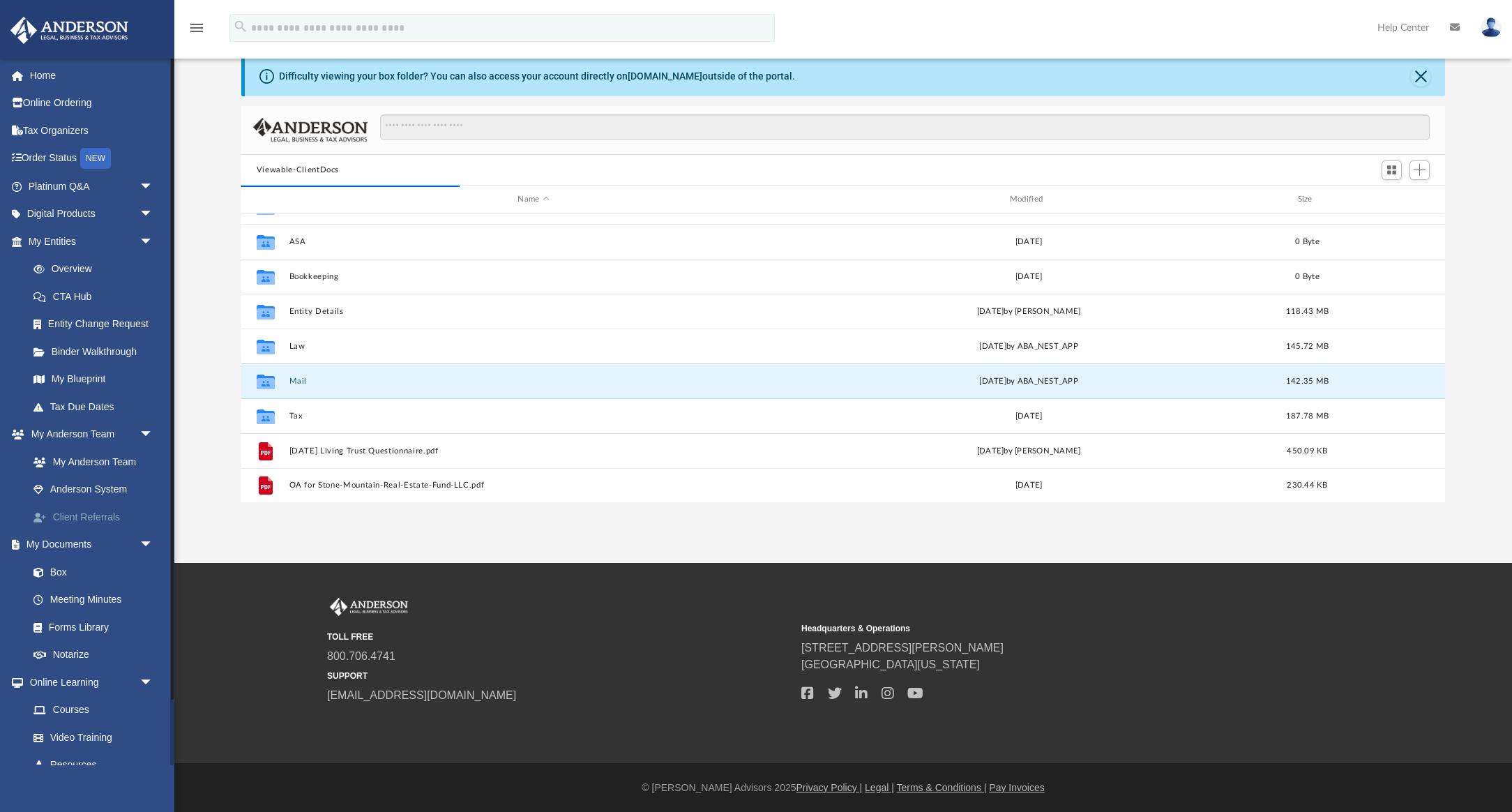
scroll to position [1, 1]
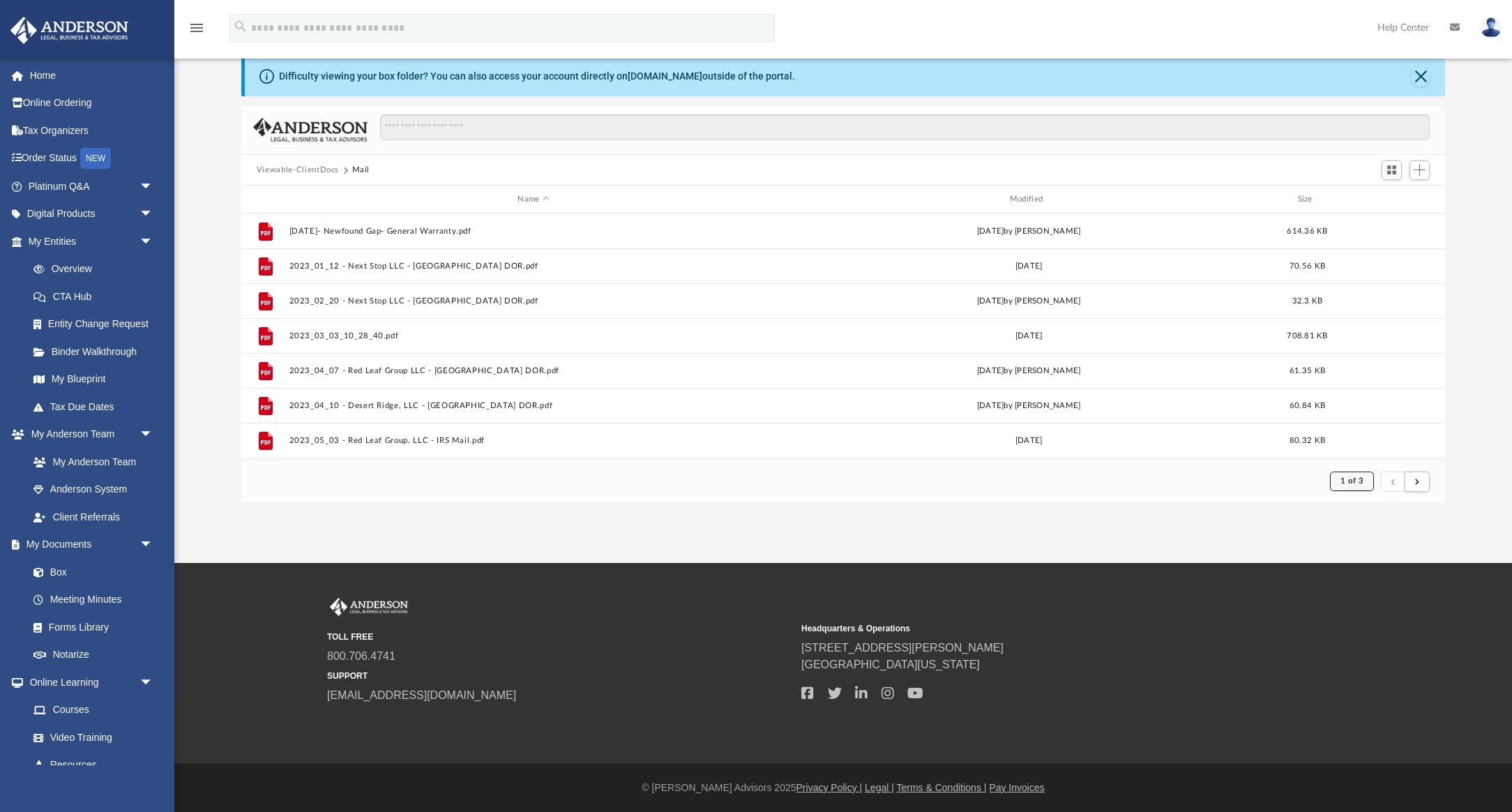
click at [1366, 480] on button "1 of 3" at bounding box center [1352, 481] width 44 height 19
click at [1366, 555] on li "3" at bounding box center [1365, 552] width 5 height 14
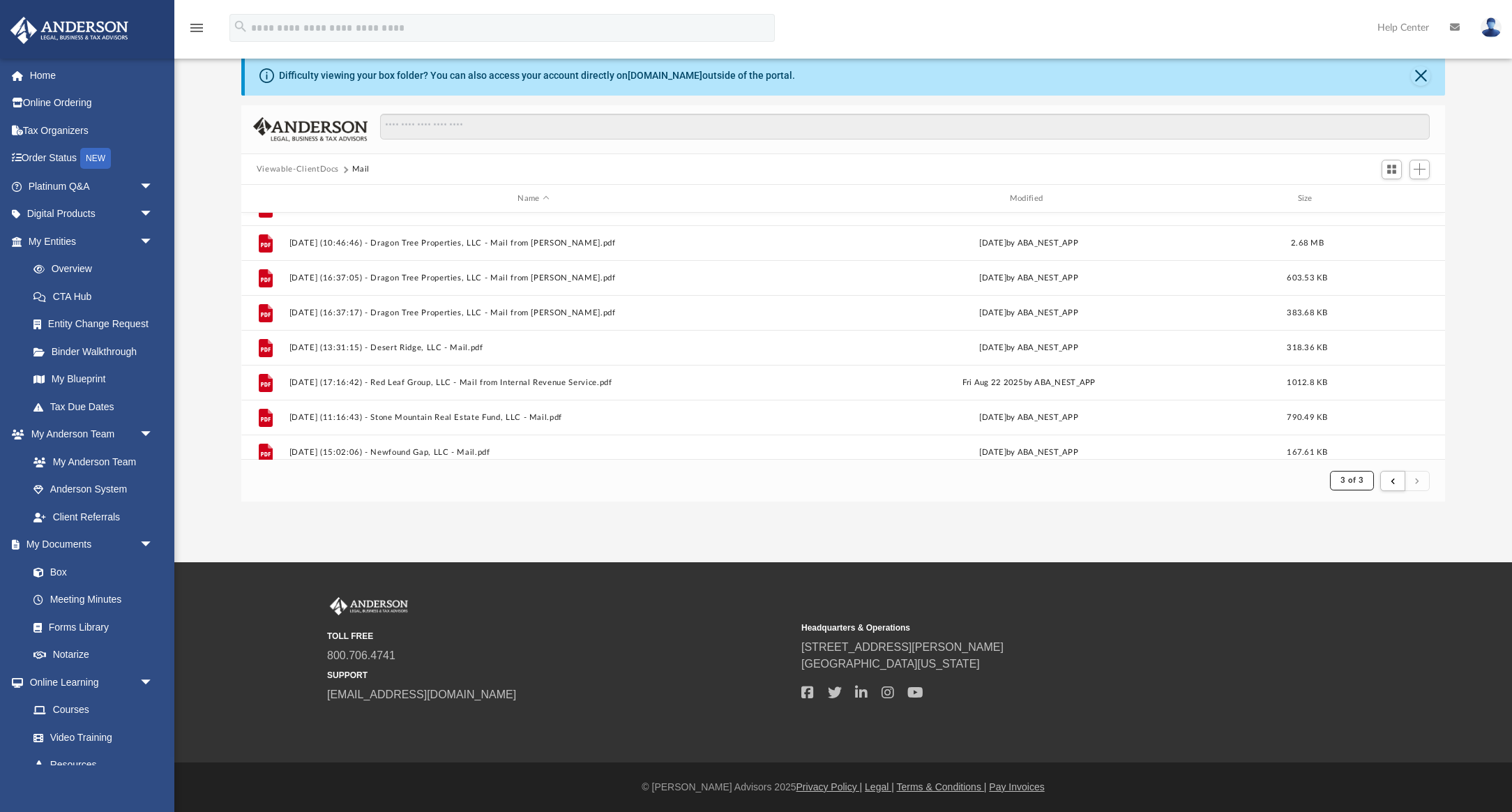
scroll to position [974, 0]
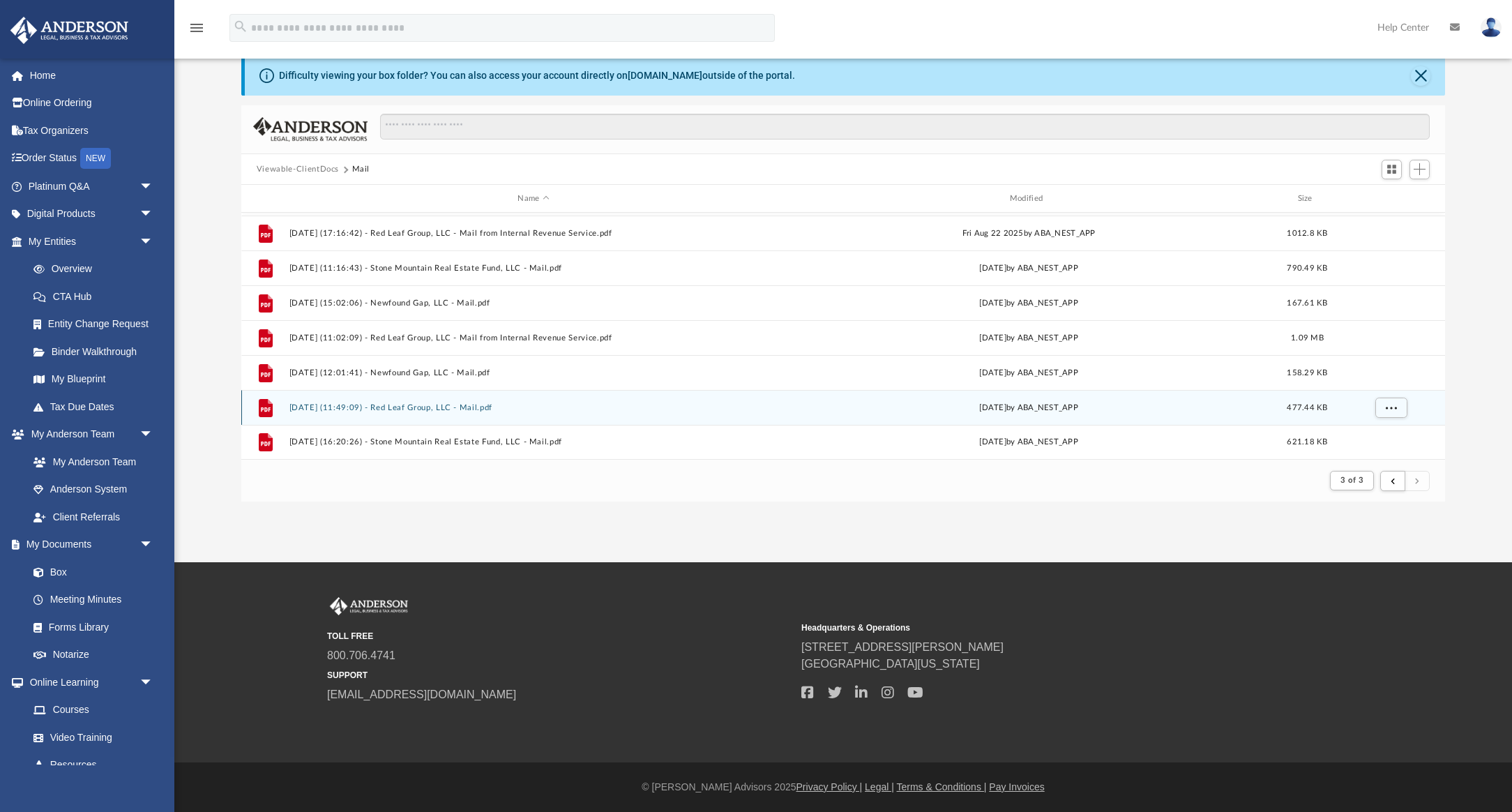
click at [416, 409] on button "2025.09.15 (11:49:09) - Red Leaf Group, LLC - Mail.pdf" at bounding box center [533, 408] width 489 height 9
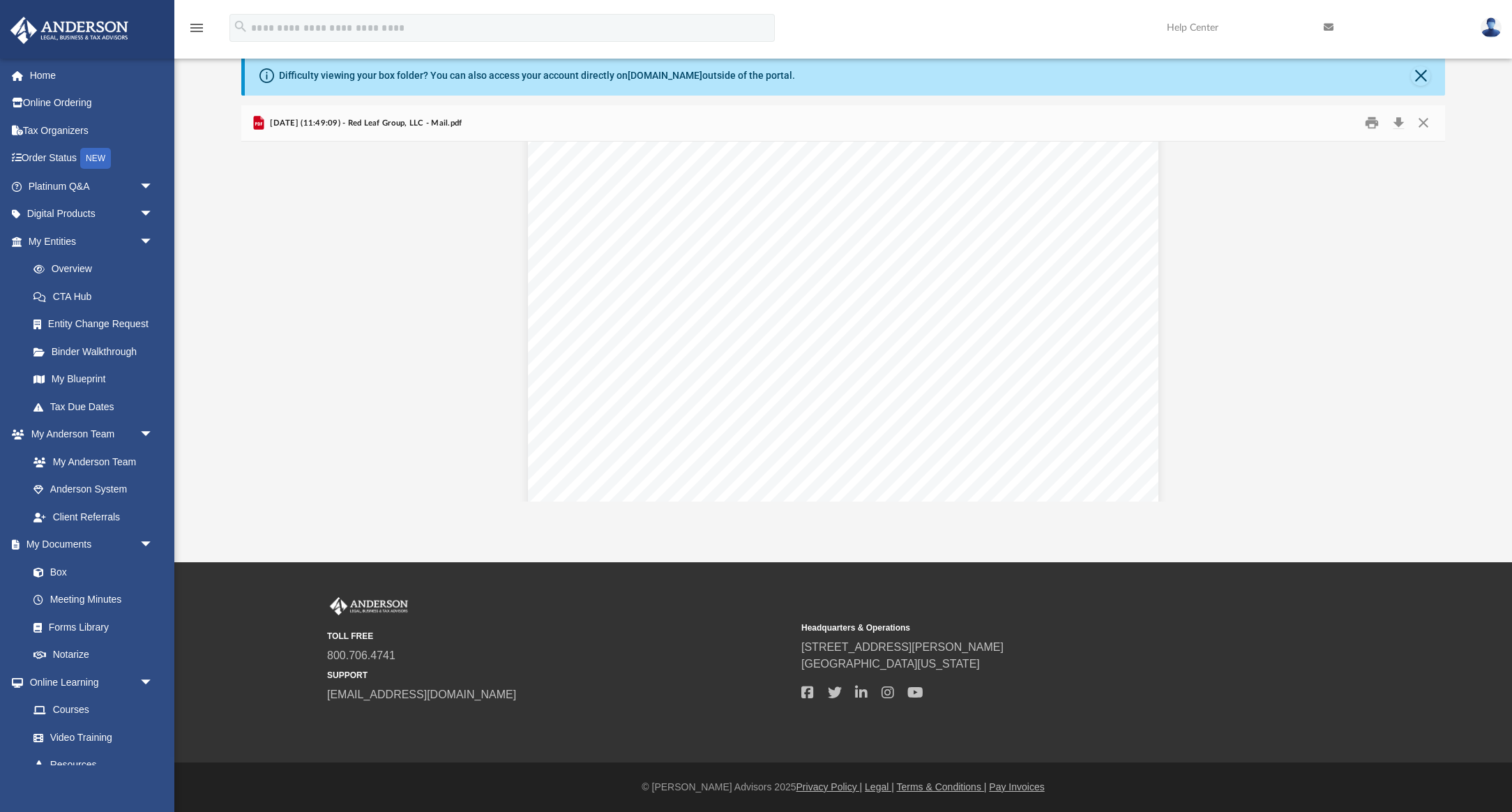
scroll to position [240, 0]
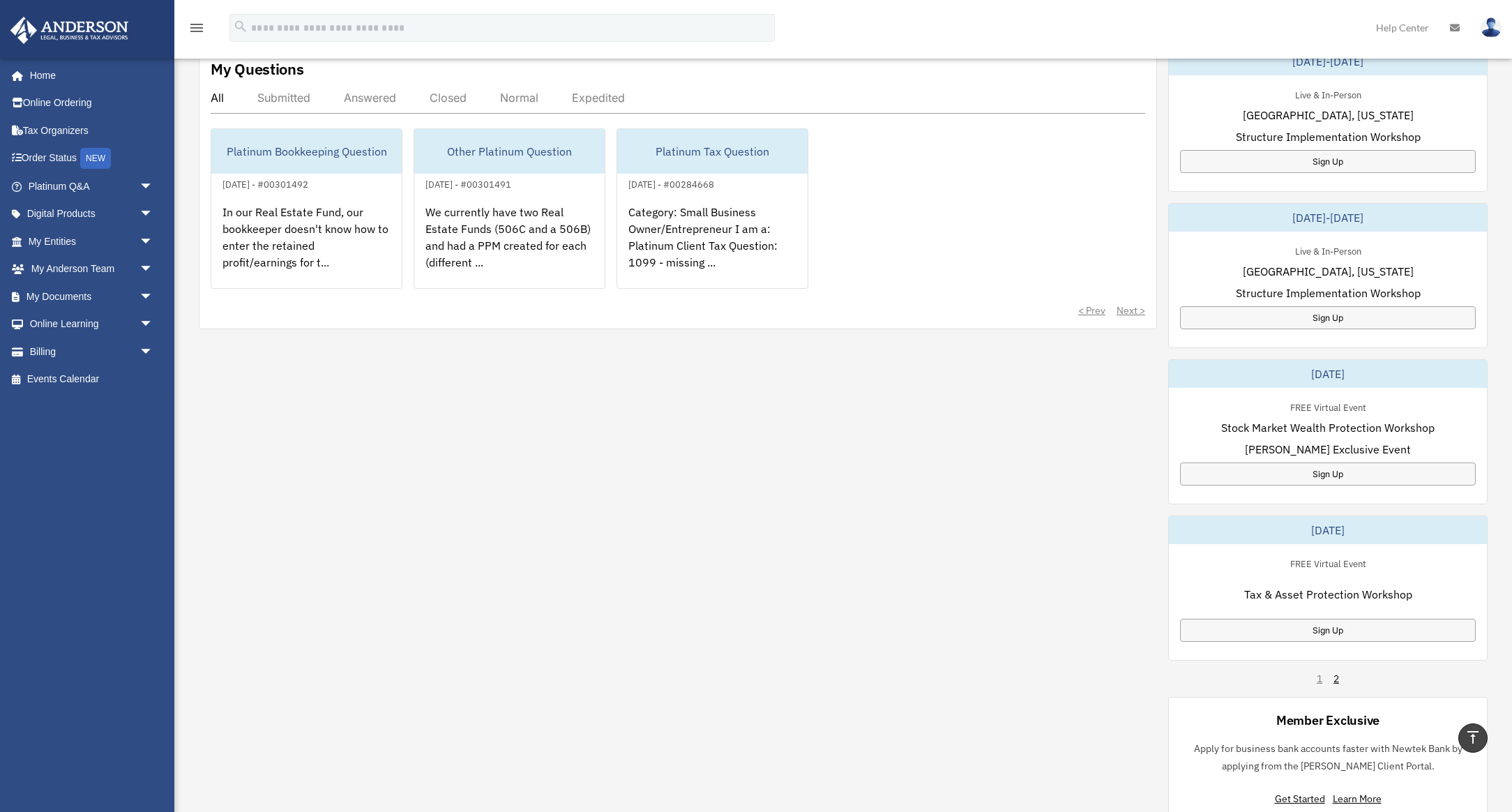
scroll to position [489, 0]
click at [762, 512] on div "My Questions All Submitted Answered Closed Normal Expedited Platinum Bookkeepin…" at bounding box center [843, 431] width 1289 height 771
